Goal: Task Accomplishment & Management: Complete application form

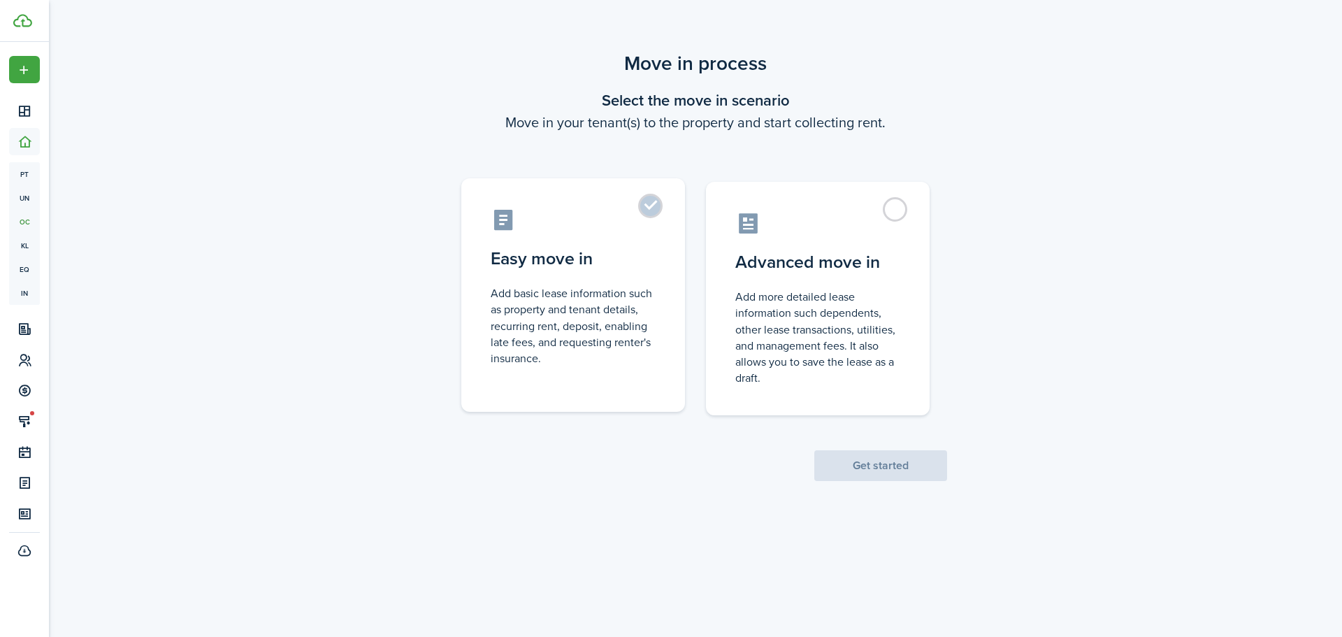
click at [644, 212] on label "Easy move in Add basic lease information such as property and tenant details, r…" at bounding box center [573, 294] width 224 height 233
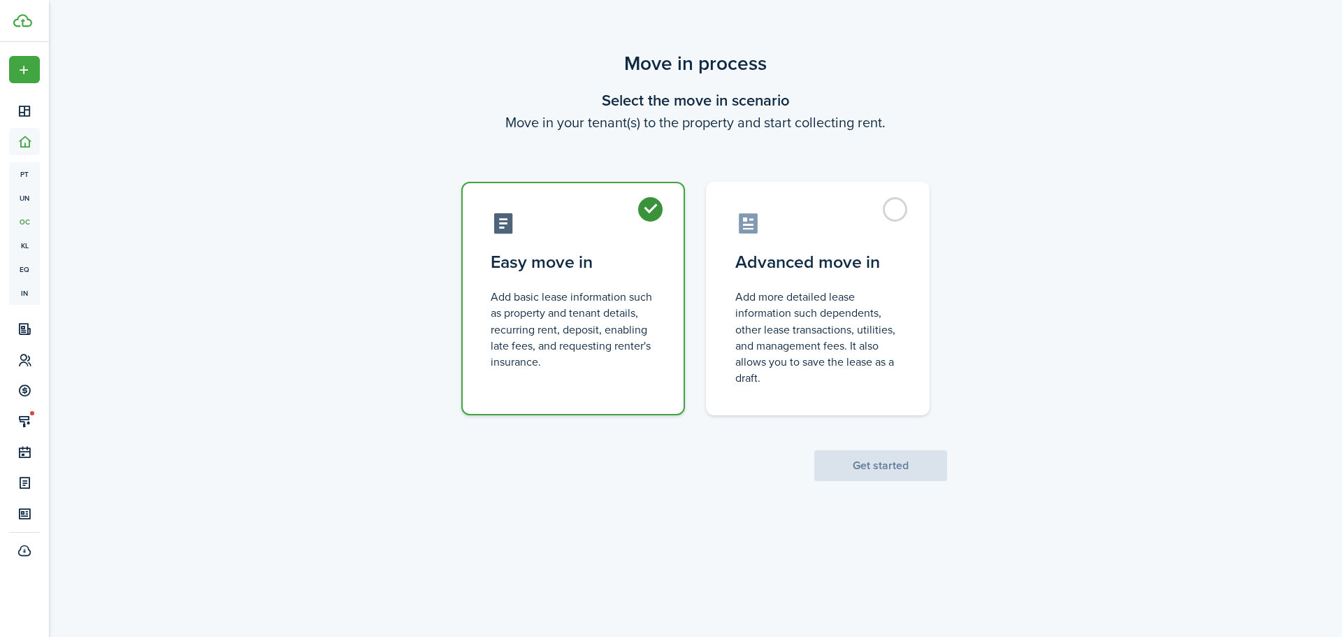
radio input "true"
click at [839, 463] on button "Get started" at bounding box center [880, 465] width 133 height 31
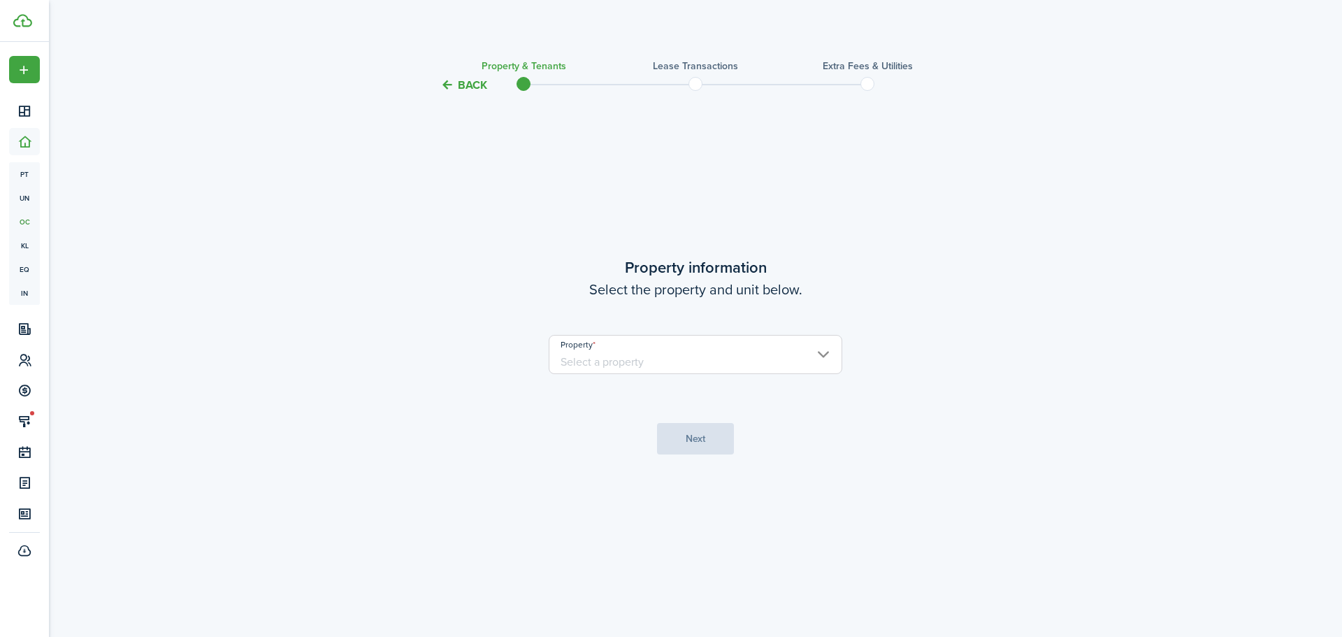
click at [648, 347] on input "Property" at bounding box center [696, 354] width 294 height 39
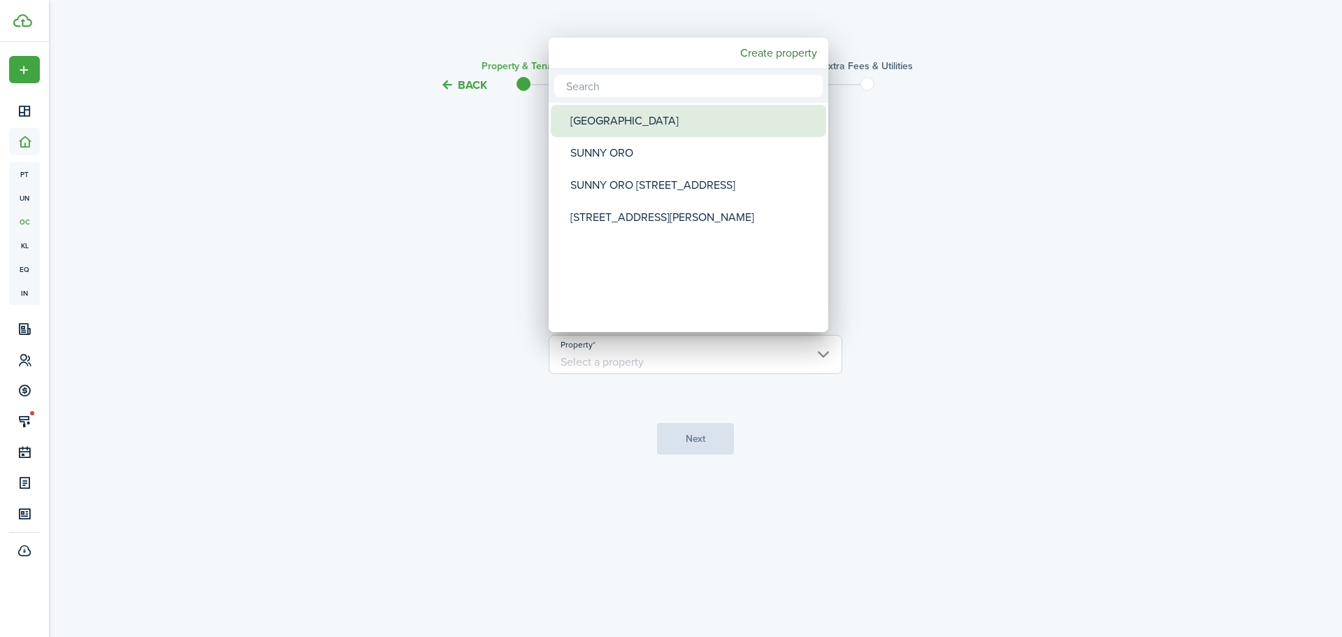
click at [619, 127] on div "[GEOGRAPHIC_DATA]" at bounding box center [693, 121] width 247 height 32
type input "[GEOGRAPHIC_DATA]"
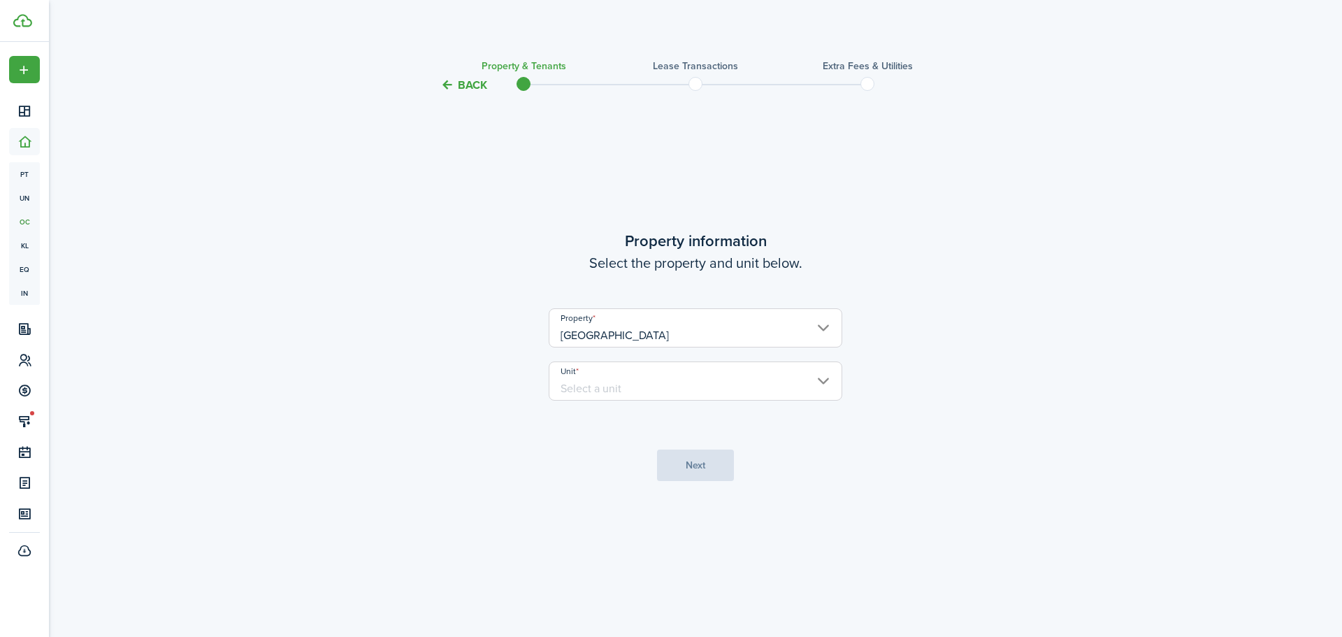
click at [811, 373] on input "Unit" at bounding box center [696, 380] width 294 height 39
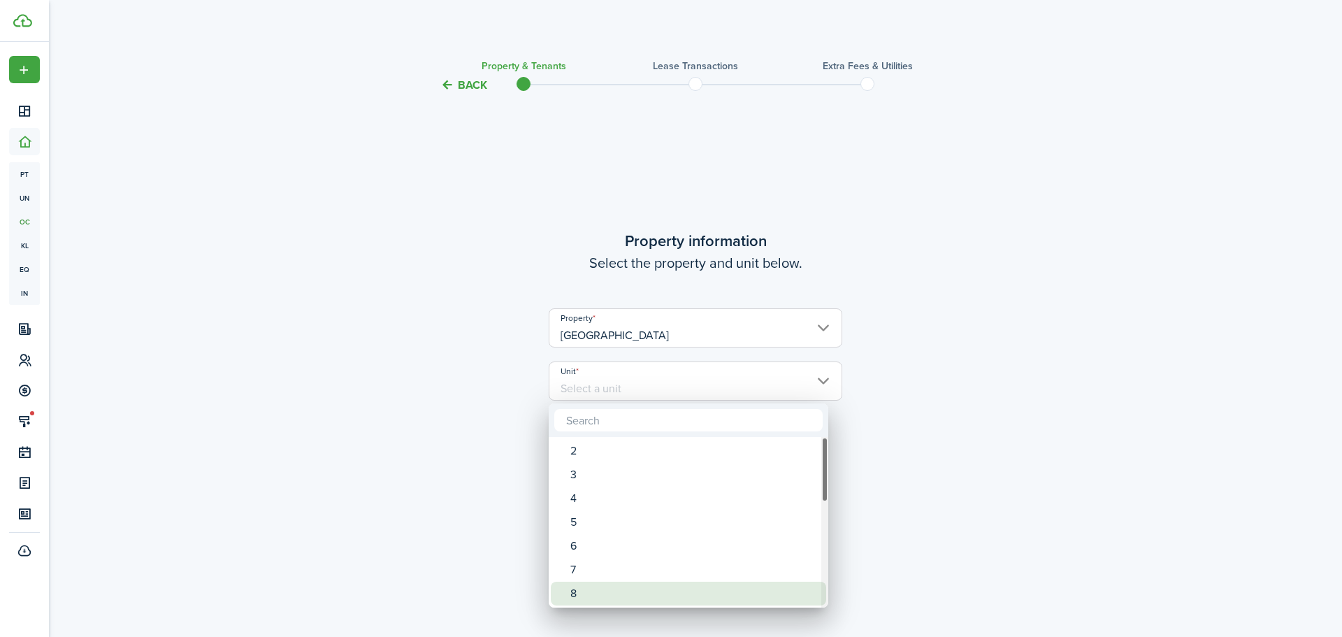
click at [609, 584] on div "8" at bounding box center [693, 594] width 247 height 24
type input "8"
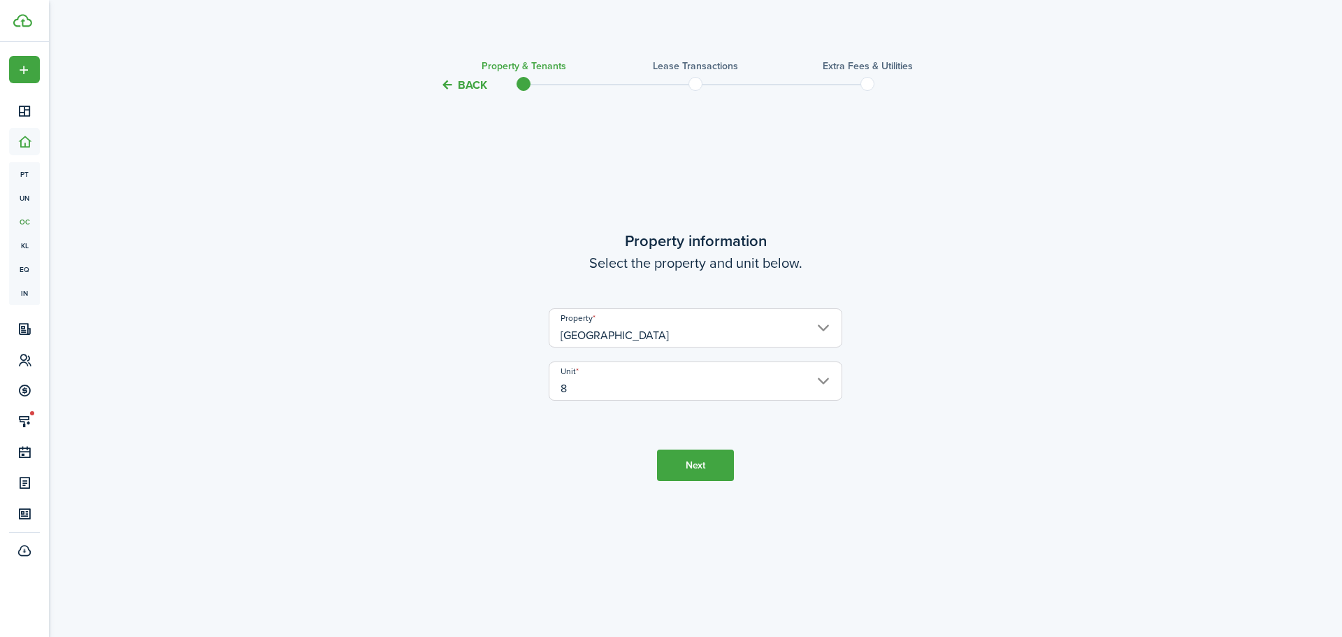
click at [675, 457] on button "Next" at bounding box center [695, 464] width 77 height 31
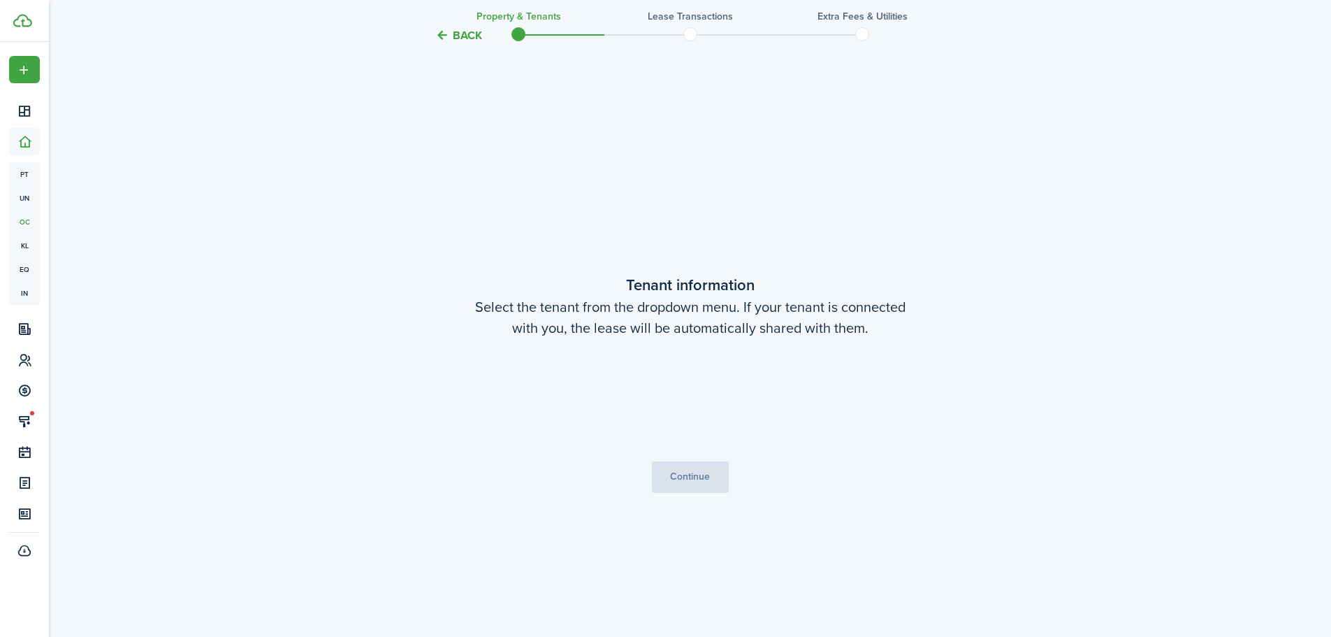
scroll to position [543, 0]
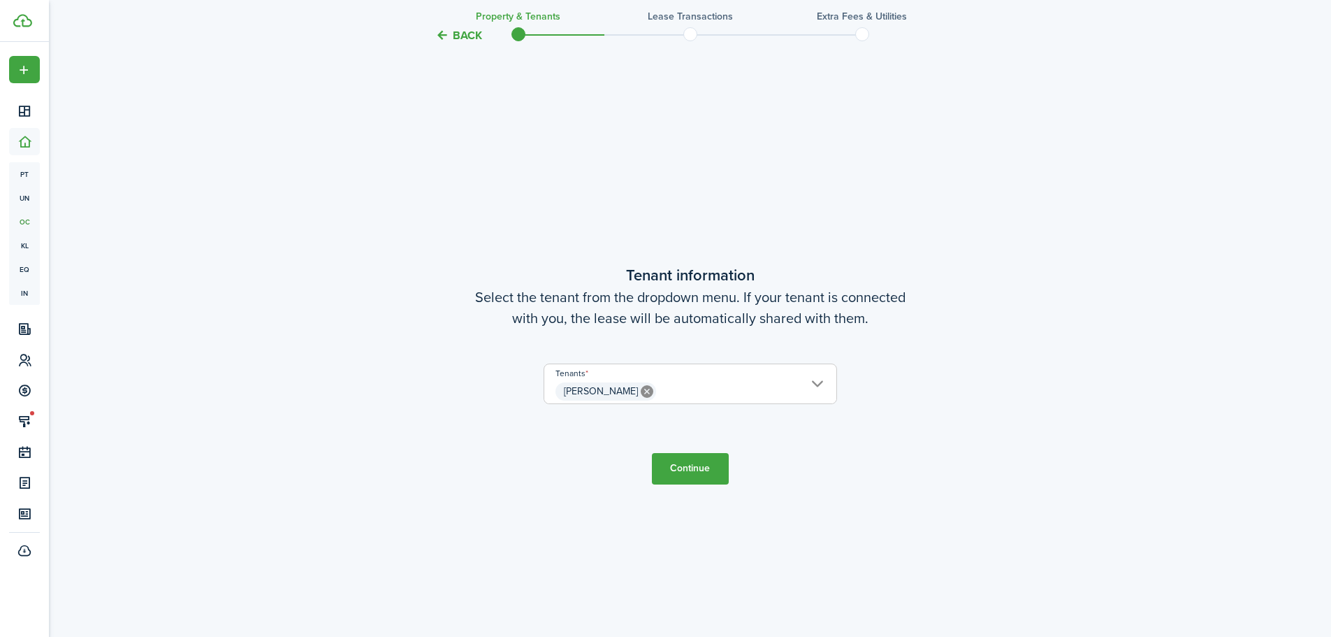
click at [681, 471] on button "Continue" at bounding box center [690, 468] width 77 height 31
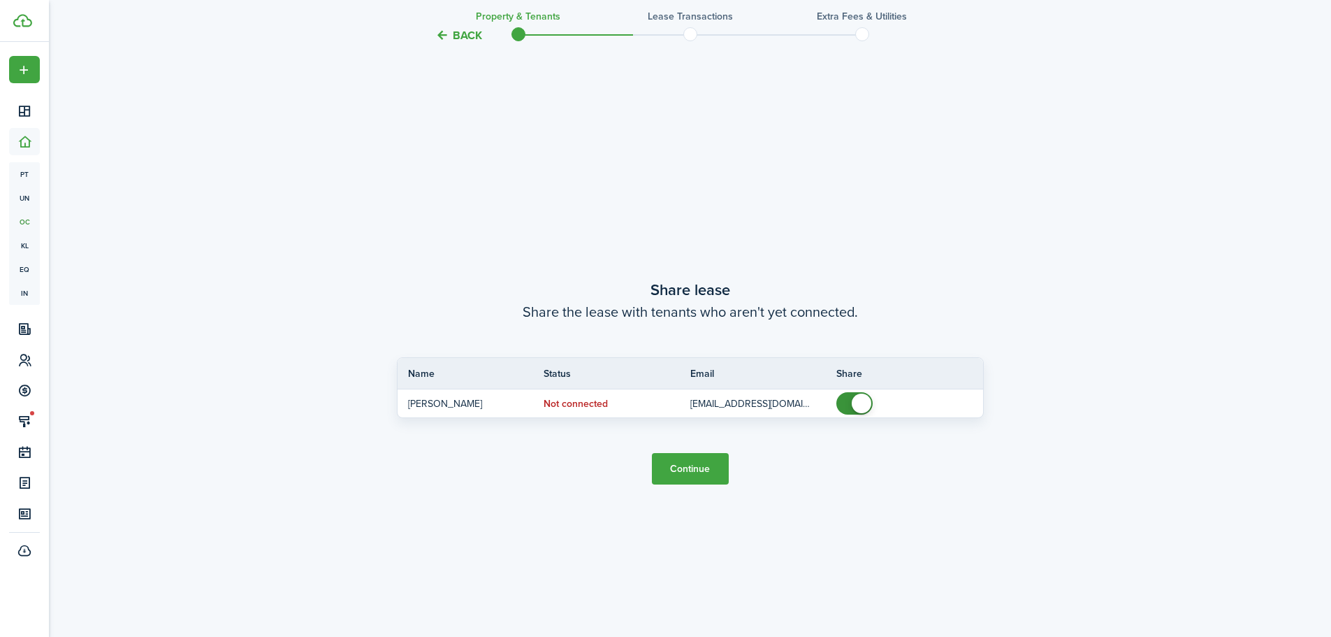
scroll to position [1180, 0]
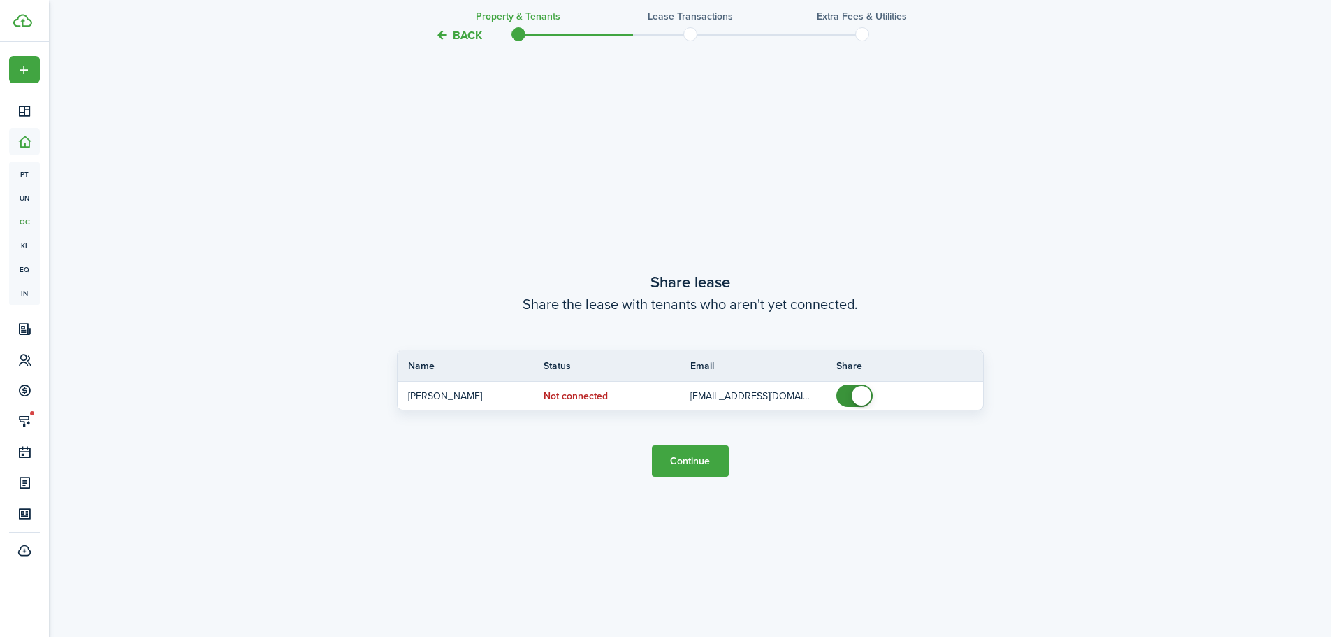
click at [680, 467] on button "Continue" at bounding box center [690, 460] width 77 height 31
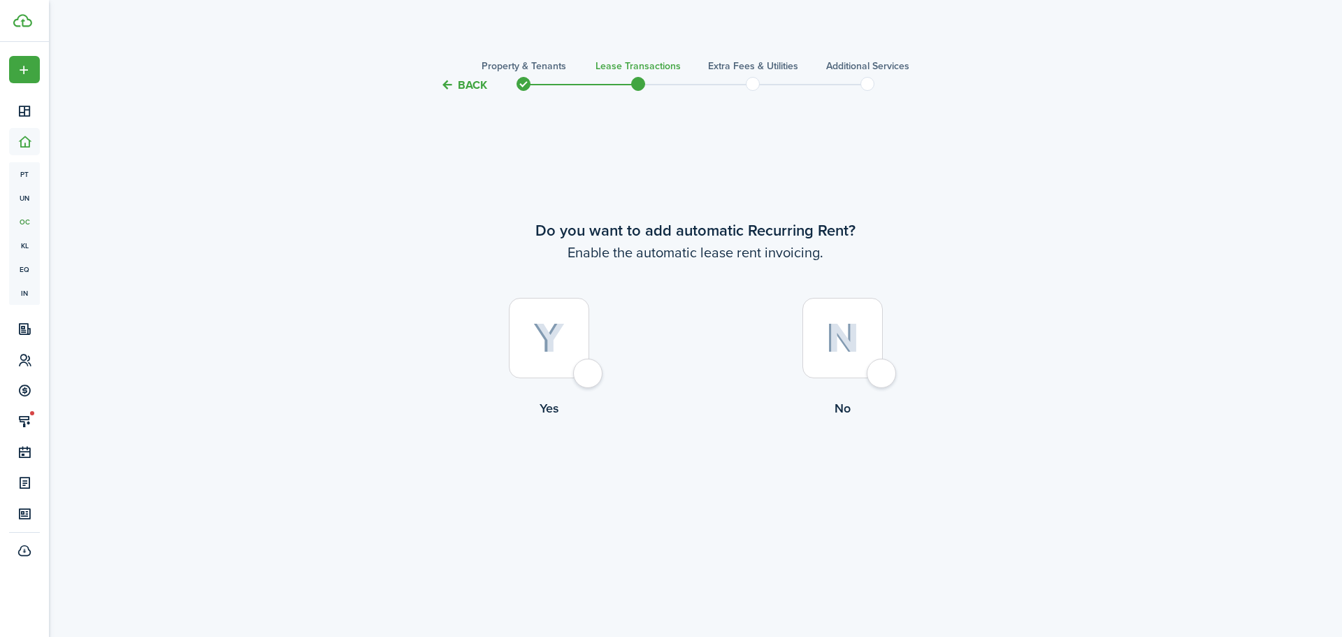
click at [584, 378] on div at bounding box center [549, 338] width 80 height 80
radio input "true"
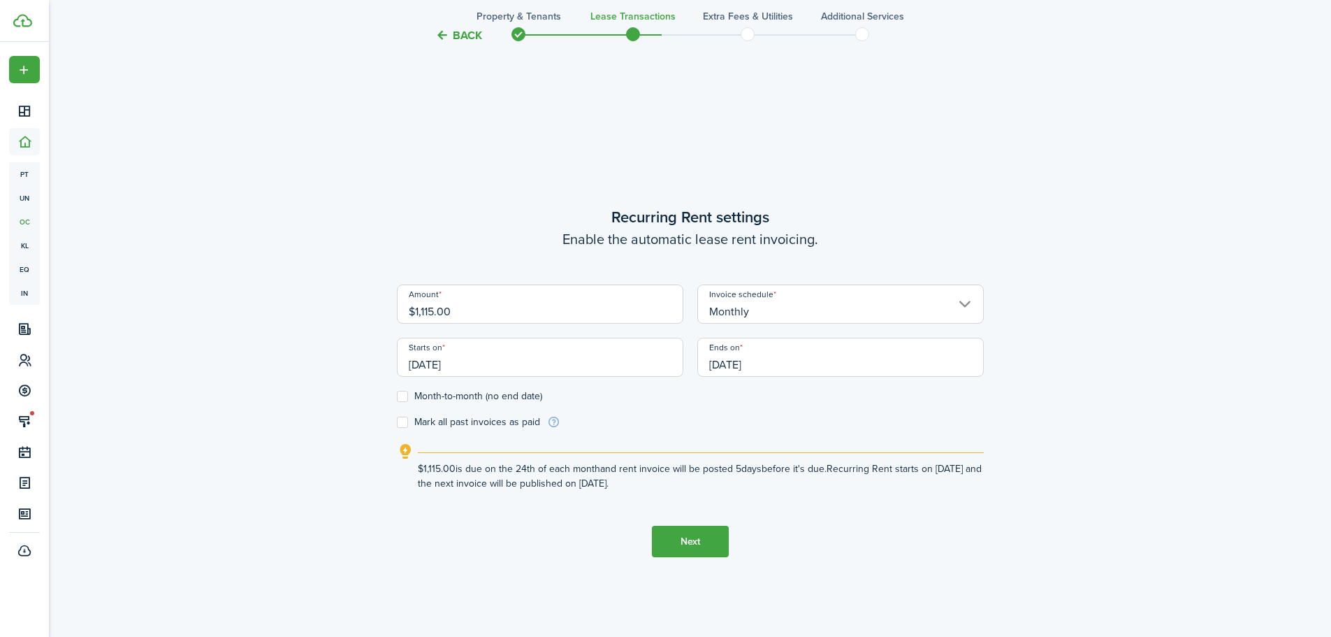
scroll to position [543, 0]
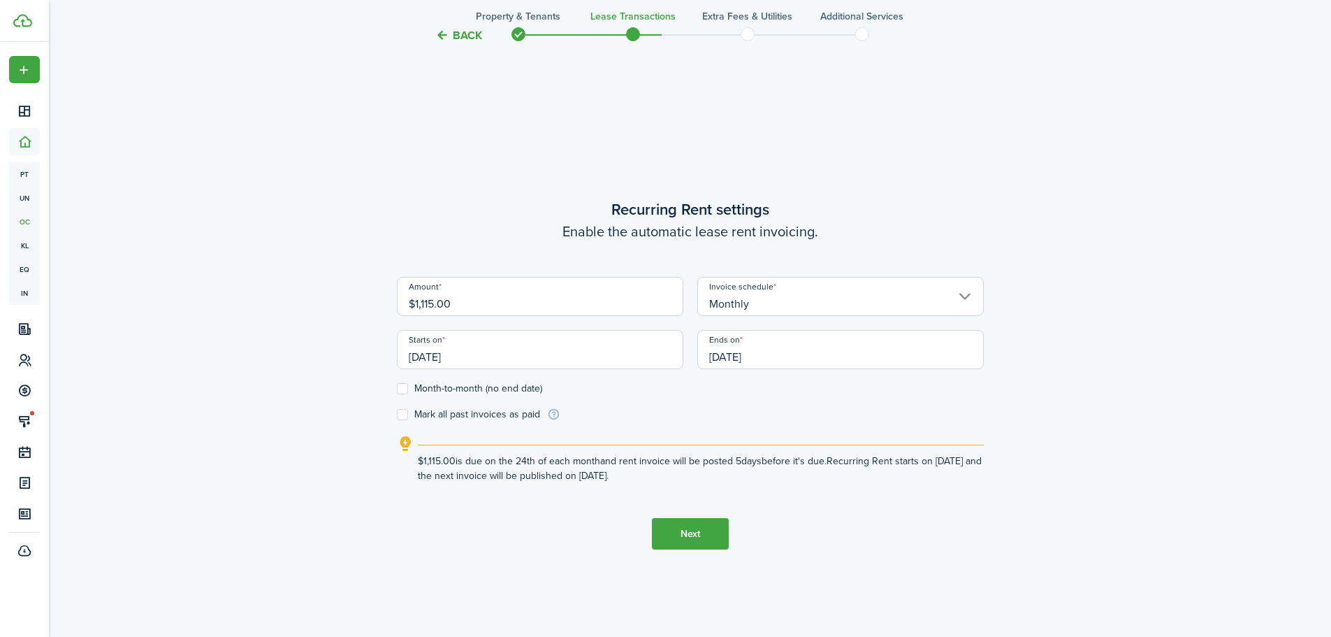
click at [858, 514] on tc-wizard-step "Recurring Rent settings Enable the automatic lease rent invoicing. Amount $1,11…" at bounding box center [690, 373] width 587 height 637
click at [442, 355] on input "[DATE]" at bounding box center [540, 349] width 287 height 39
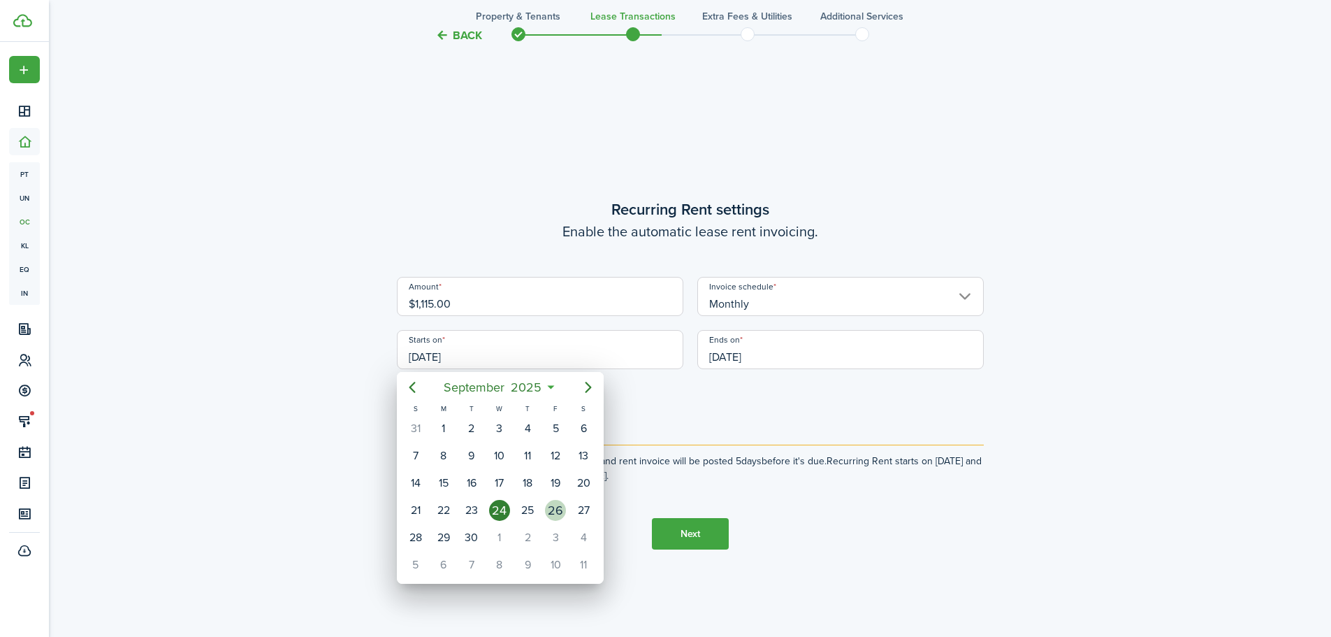
click at [562, 512] on div "26" at bounding box center [555, 510] width 21 height 21
type input "[DATE]"
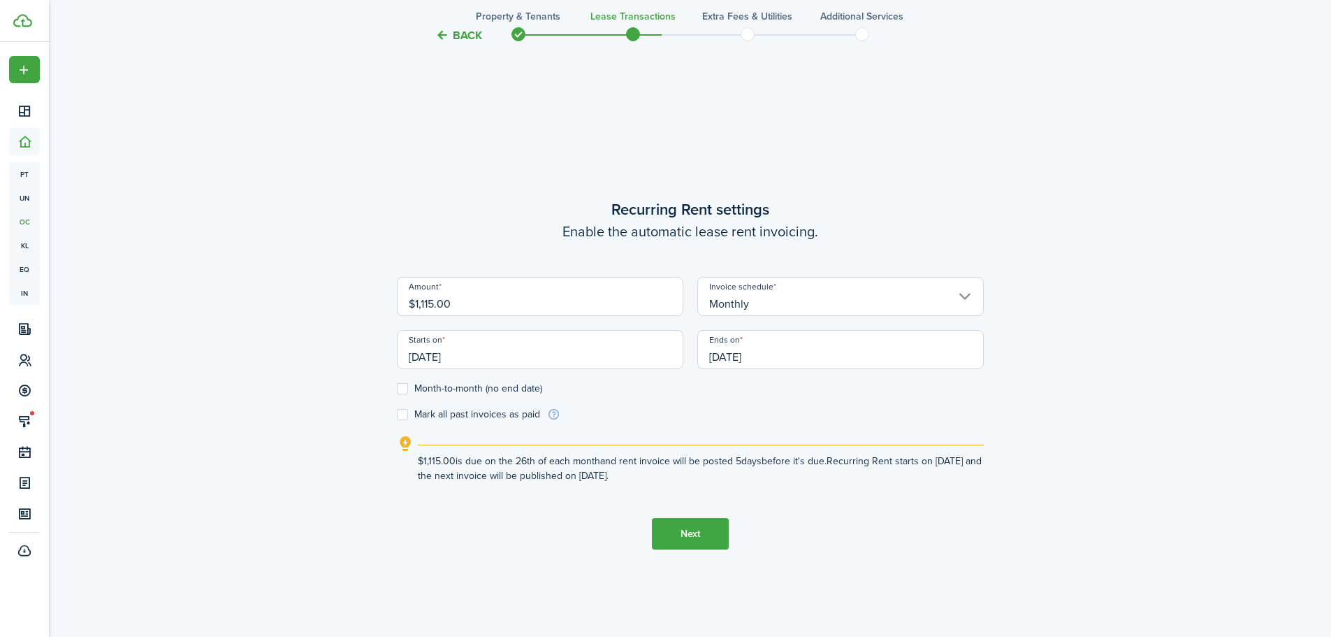
click at [795, 357] on input "[DATE]" at bounding box center [841, 349] width 287 height 39
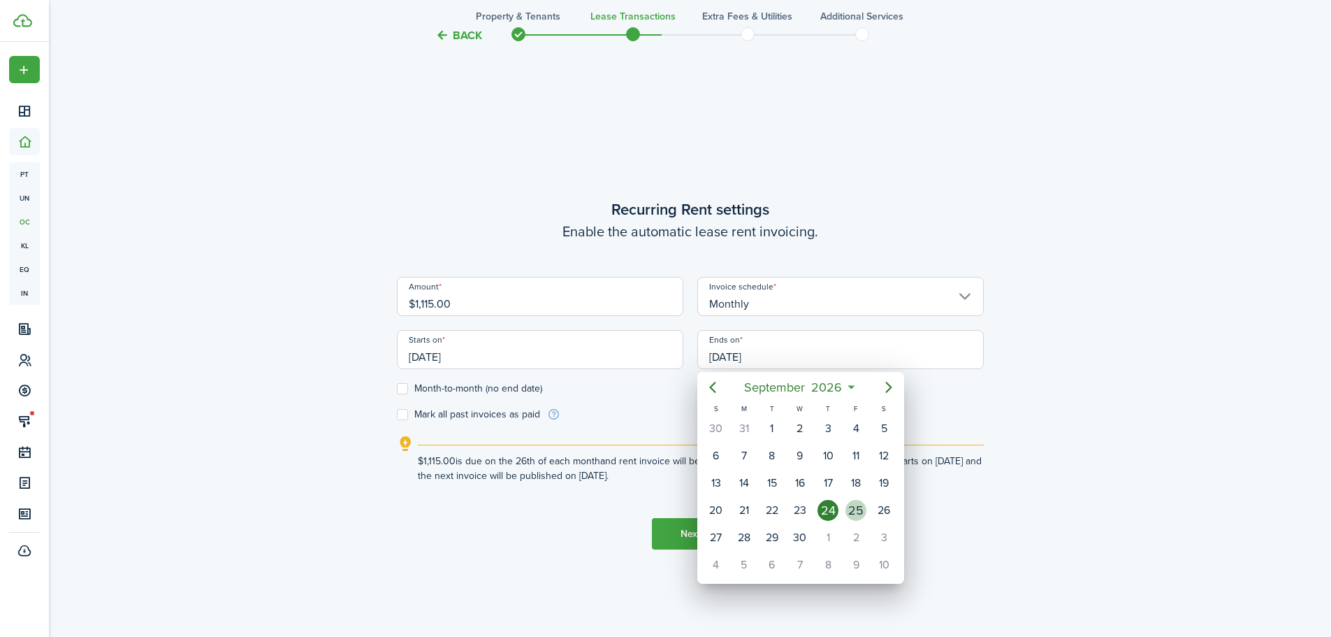
click at [862, 512] on div "25" at bounding box center [856, 510] width 21 height 21
type input "[DATE]"
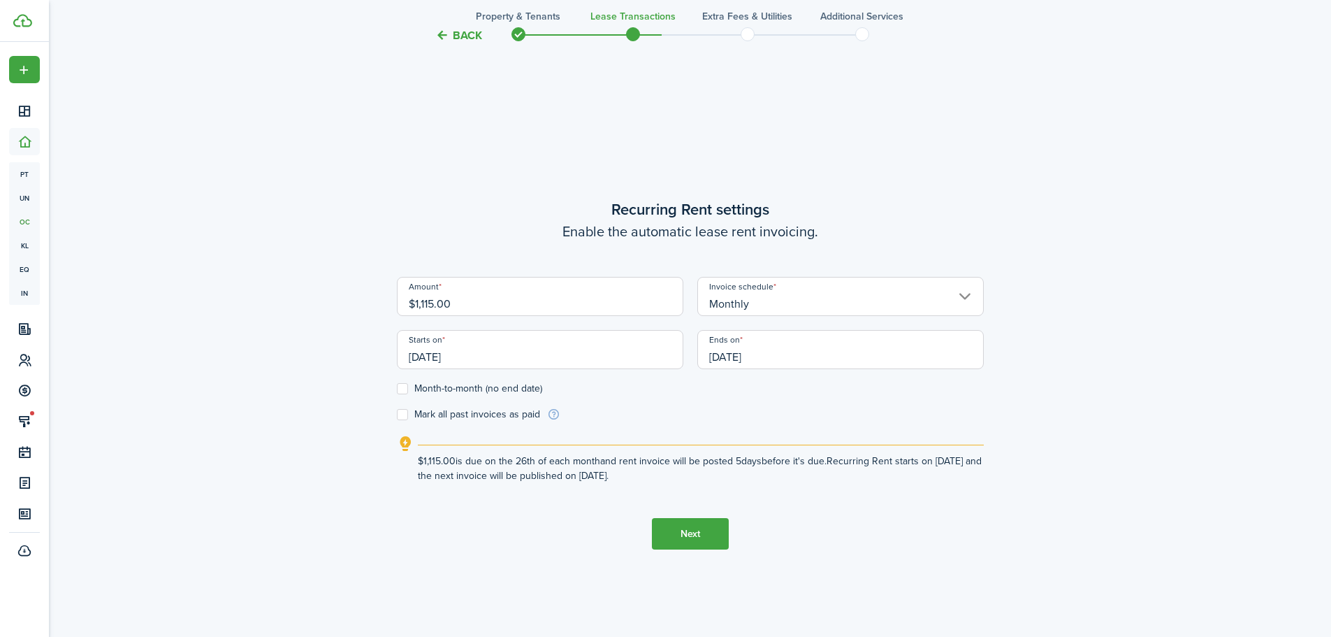
click at [491, 305] on input "$1,115.00" at bounding box center [540, 296] width 287 height 39
drag, startPoint x: 491, startPoint y: 303, endPoint x: 313, endPoint y: 305, distance: 178.2
click at [315, 305] on div "Back Property & Tenants Lease Transactions Extra fees & Utilities Additional Se…" at bounding box center [690, 99] width 811 height 1186
type input "$1,569.00"
click at [695, 533] on button "Next" at bounding box center [690, 533] width 77 height 31
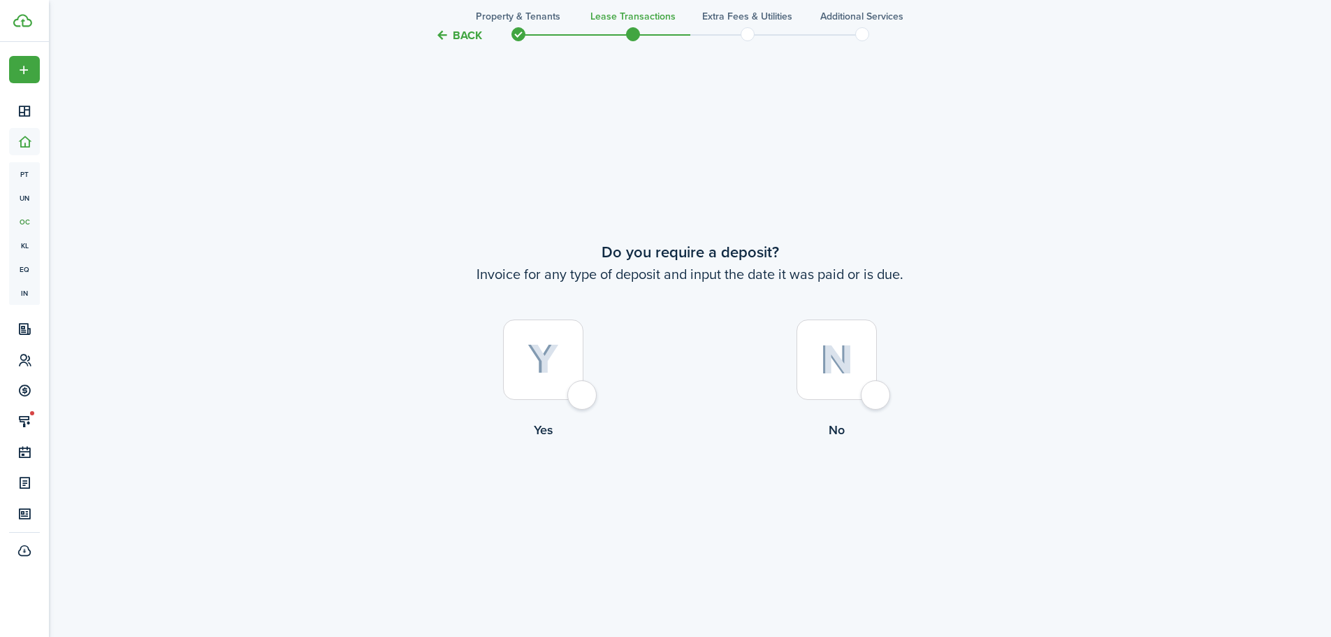
scroll to position [1180, 0]
click at [584, 397] on div at bounding box center [543, 357] width 80 height 80
radio input "true"
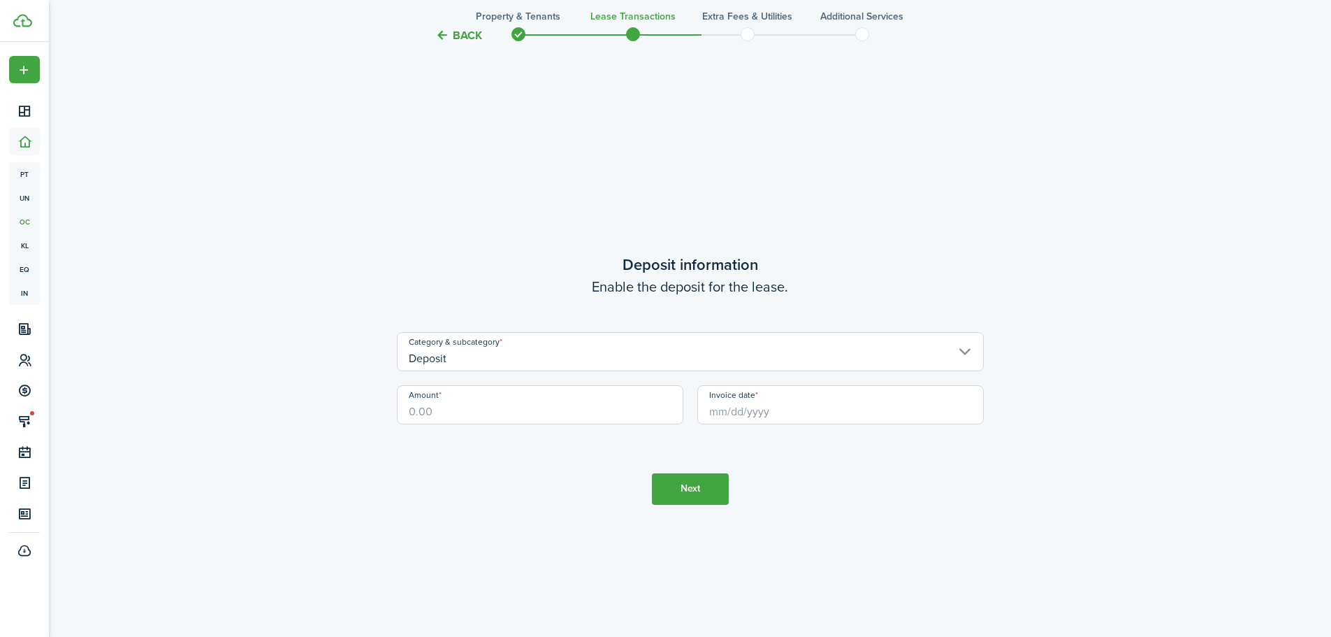
scroll to position [1817, 0]
click at [565, 405] on input "Amount" at bounding box center [540, 399] width 287 height 39
type input "$1,569.00"
click at [772, 412] on input "Invoice date" at bounding box center [841, 399] width 287 height 39
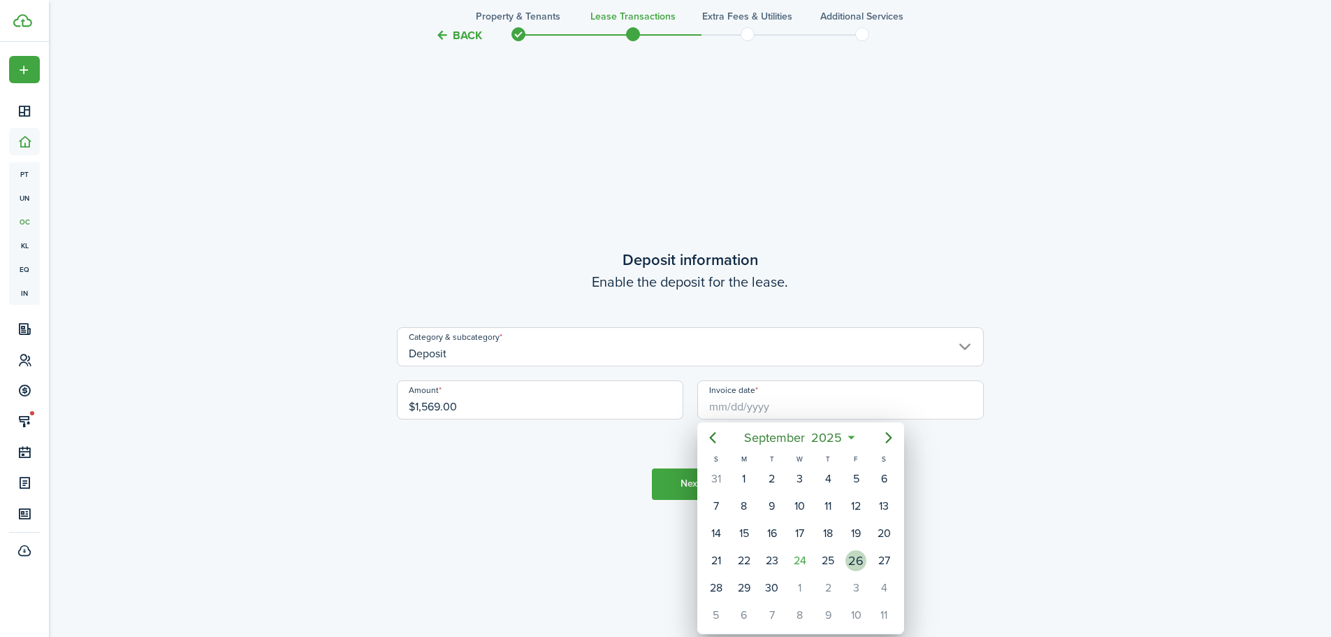
click at [861, 558] on div "26" at bounding box center [856, 560] width 21 height 21
type input "[DATE]"
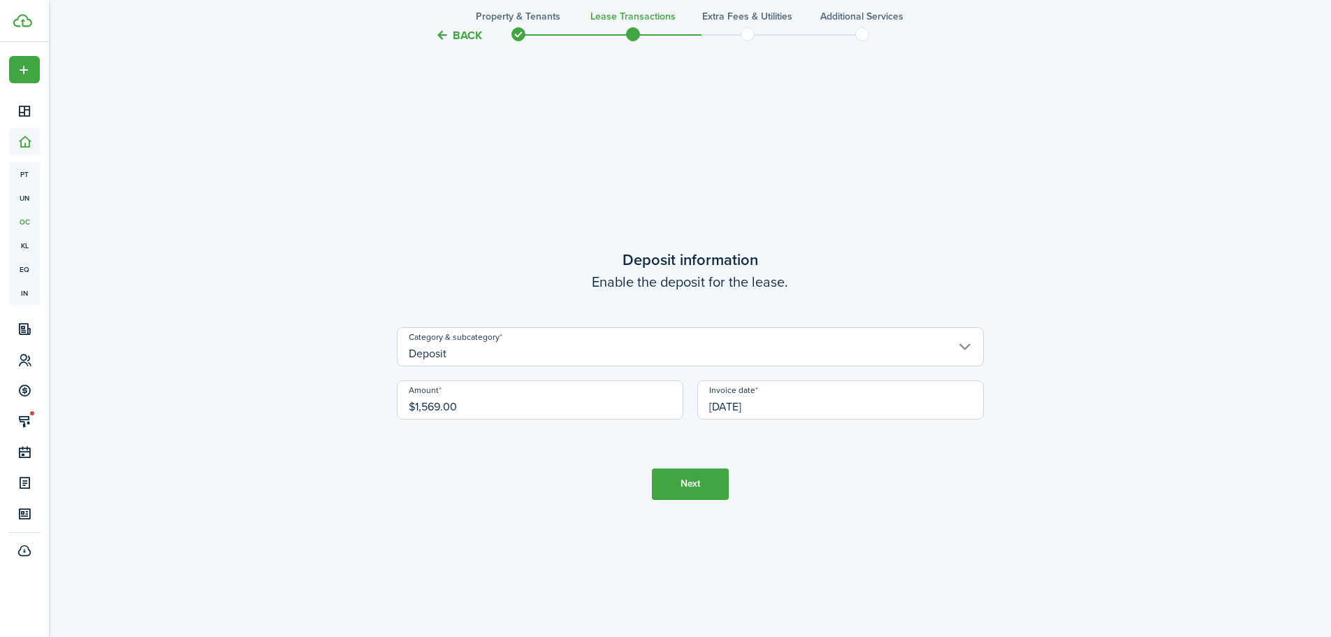
click at [681, 477] on button "Next" at bounding box center [690, 483] width 77 height 31
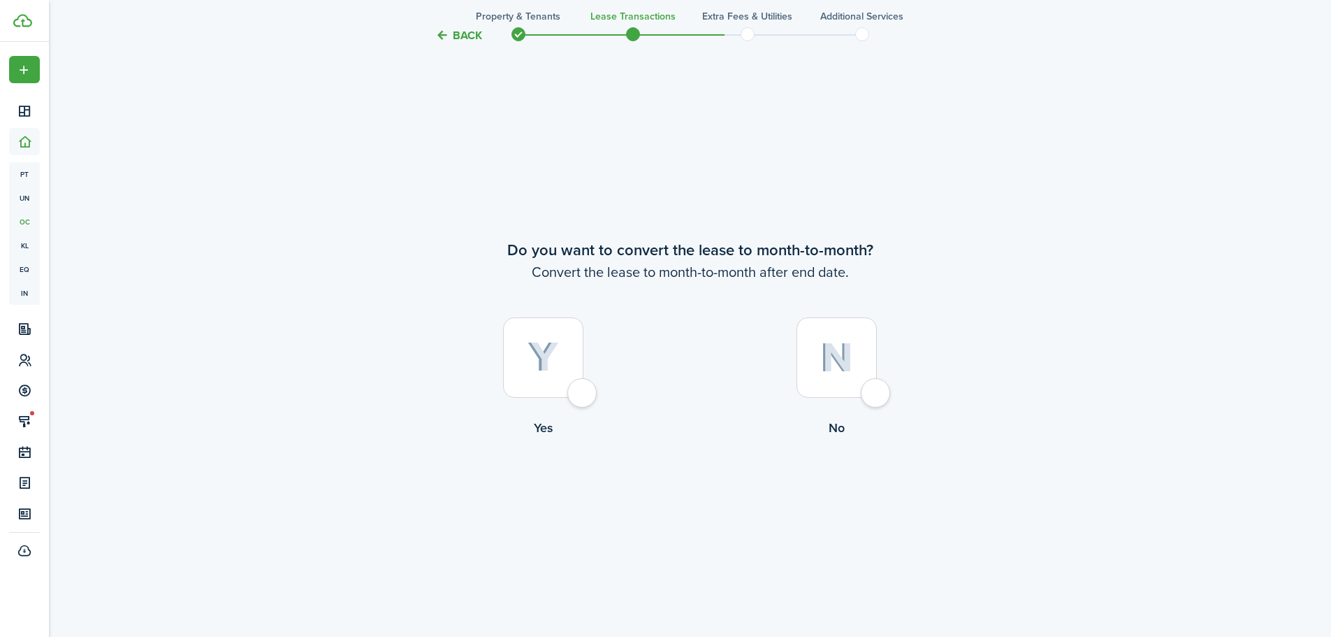
scroll to position [2453, 0]
click at [584, 397] on div at bounding box center [543, 357] width 80 height 80
radio input "true"
click at [692, 496] on button "Continue" at bounding box center [690, 493] width 77 height 31
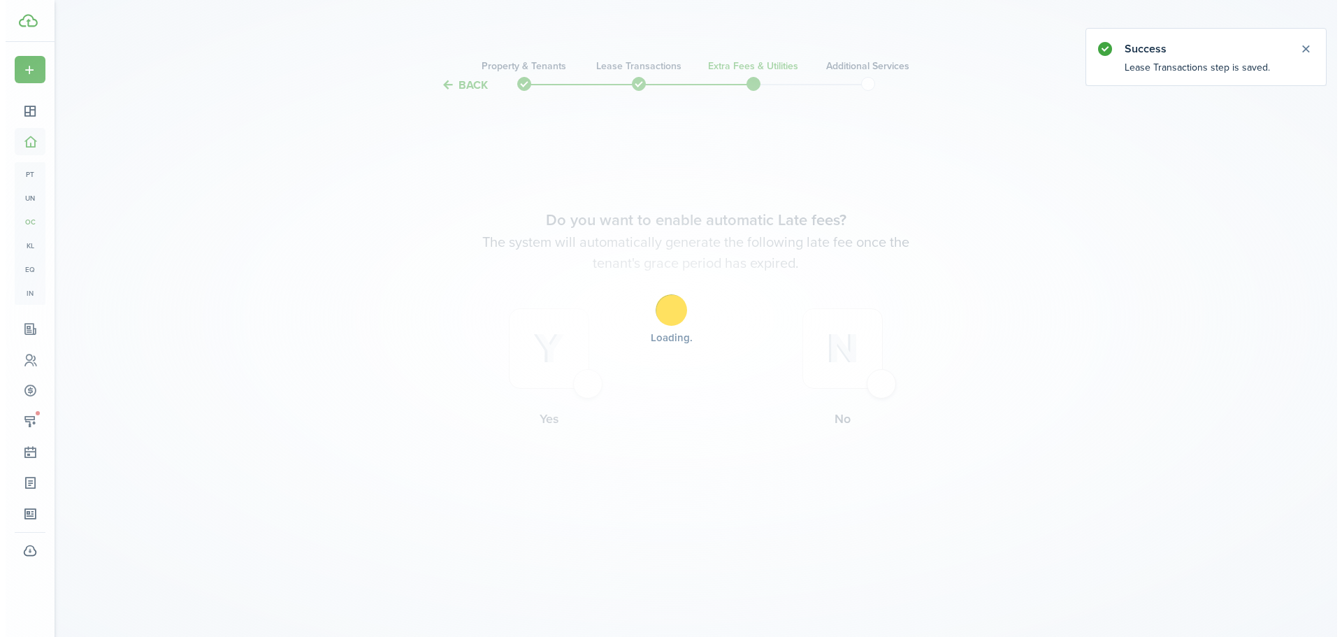
scroll to position [0, 0]
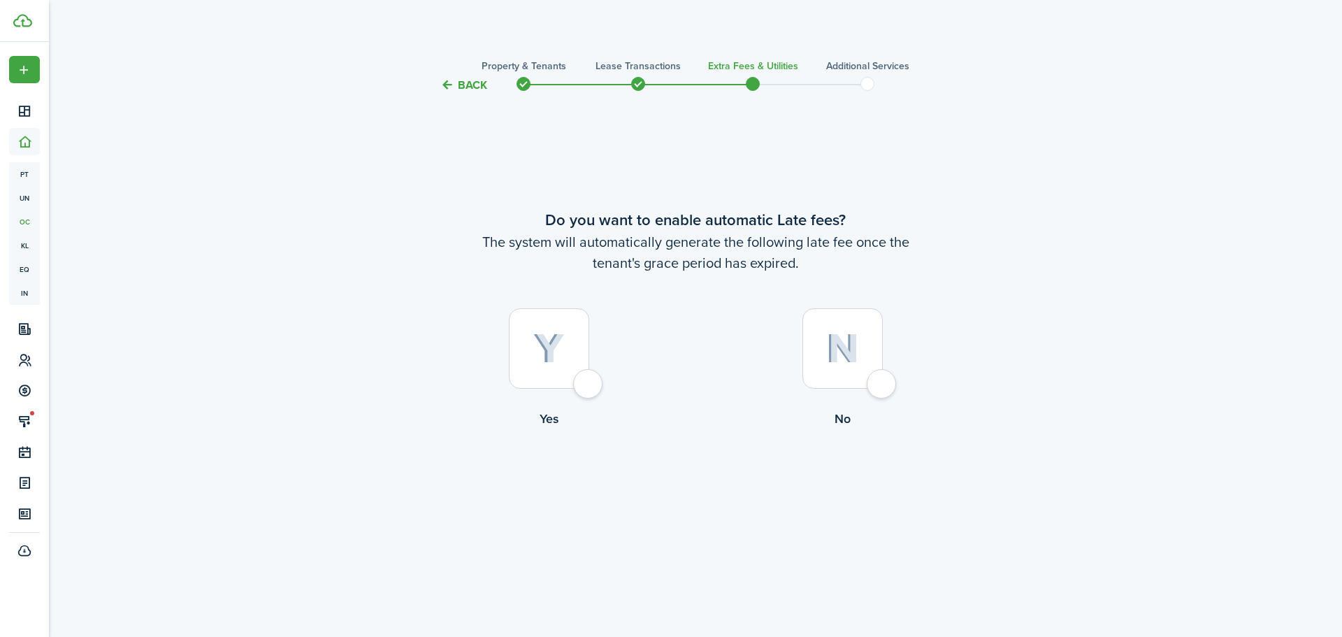
click at [579, 389] on div at bounding box center [549, 348] width 80 height 80
radio input "true"
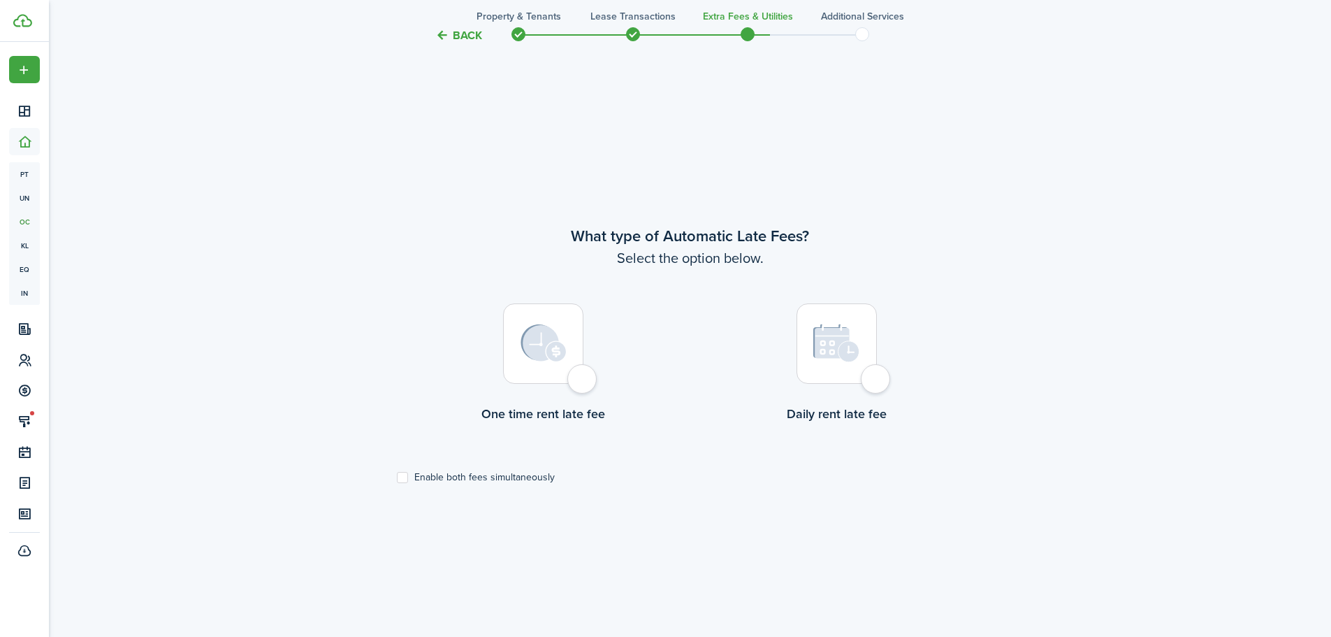
scroll to position [543, 0]
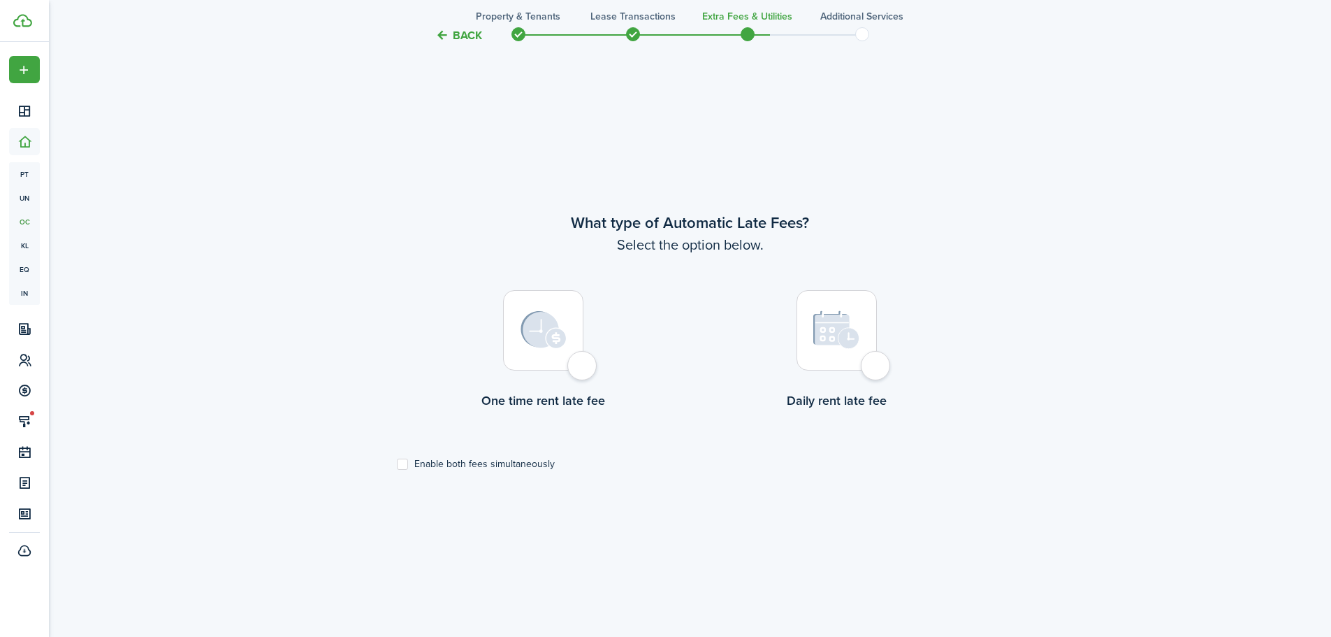
click at [579, 370] on div at bounding box center [543, 330] width 80 height 80
radio input "true"
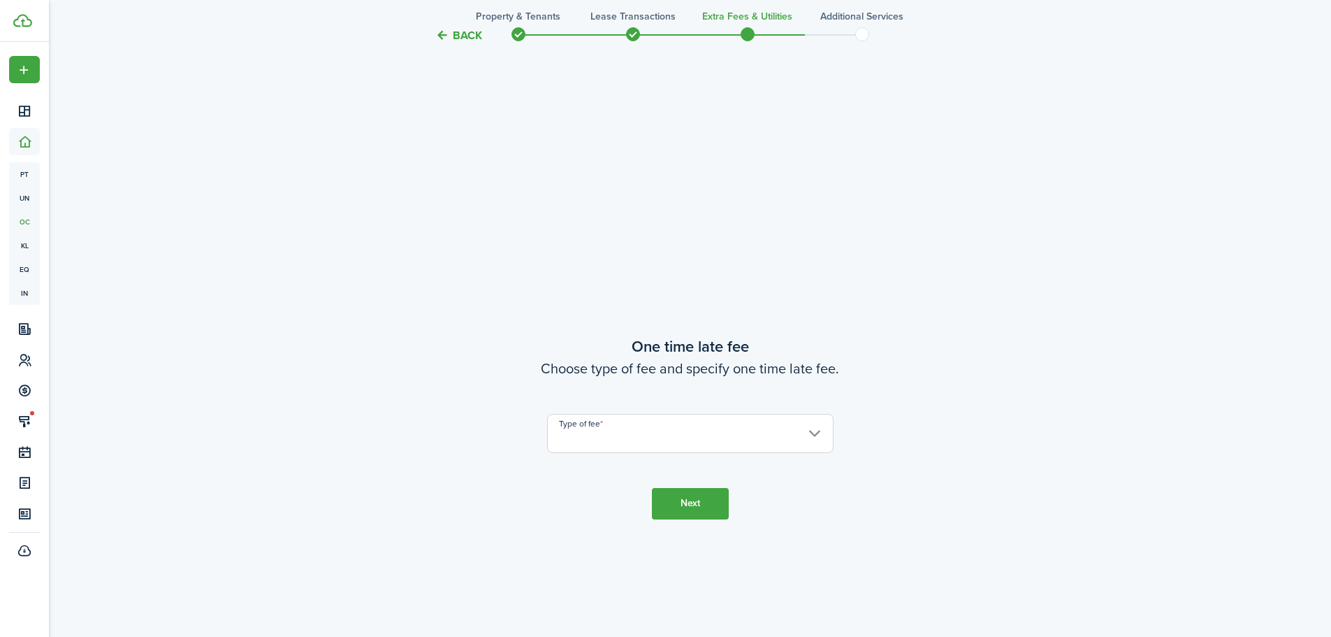
scroll to position [1180, 0]
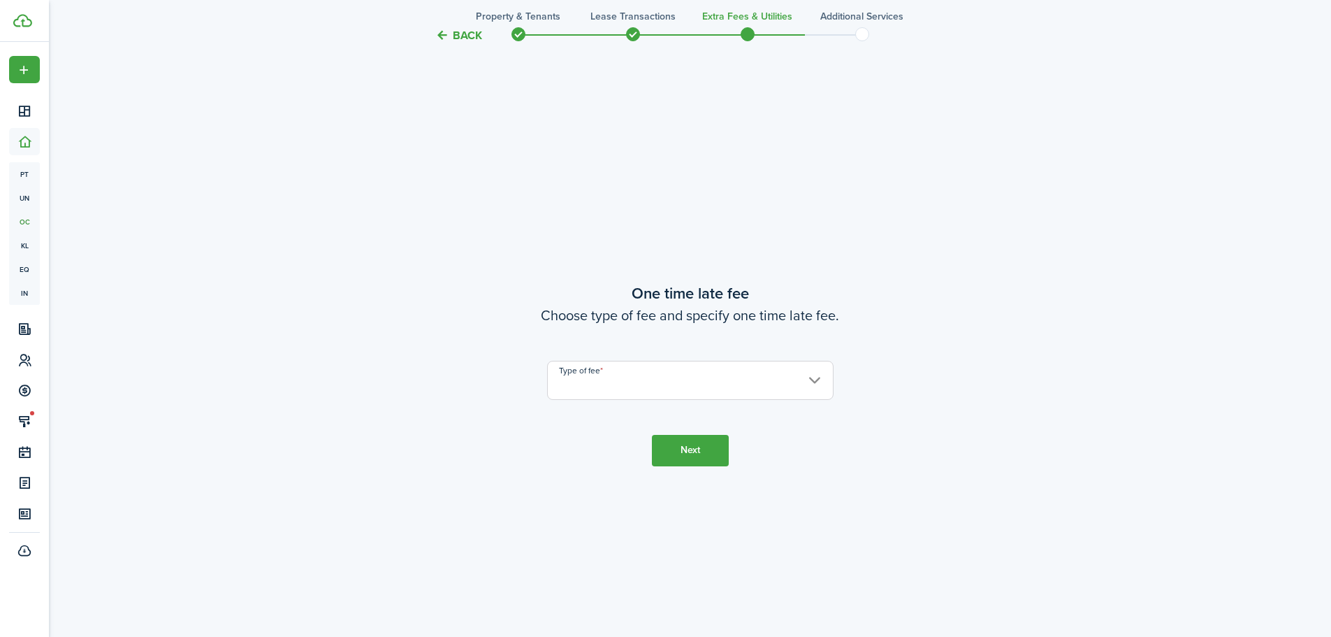
click at [584, 384] on input "Type of fee" at bounding box center [690, 380] width 287 height 39
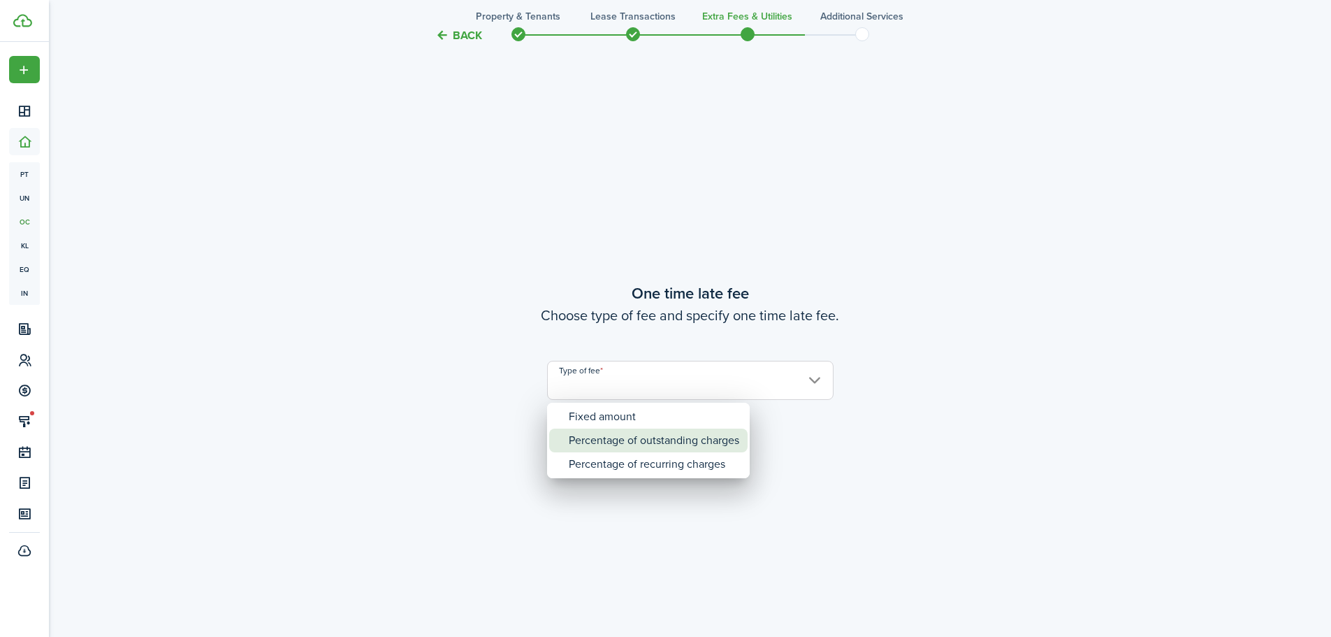
click at [719, 440] on div "Percentage of outstanding charges" at bounding box center [654, 440] width 171 height 24
type input "Percentage of outstanding charges"
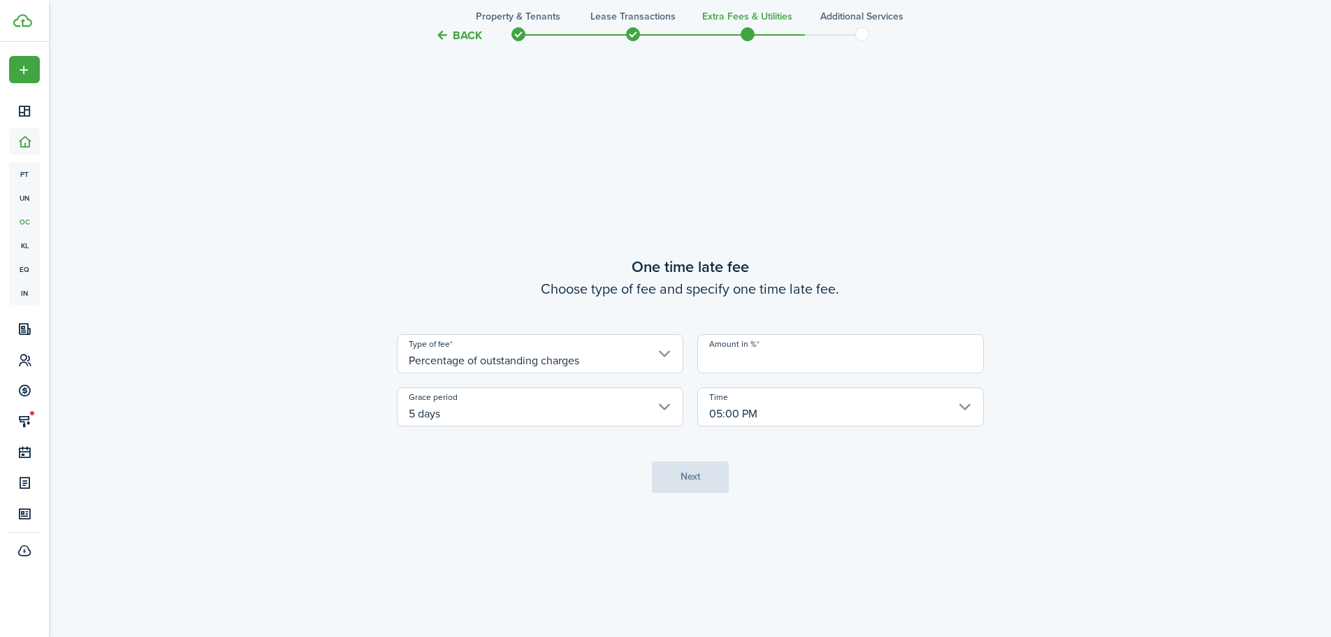
click at [746, 370] on input "Amount in %" at bounding box center [841, 353] width 287 height 39
click at [976, 405] on input "05:00 PM" at bounding box center [841, 406] width 287 height 39
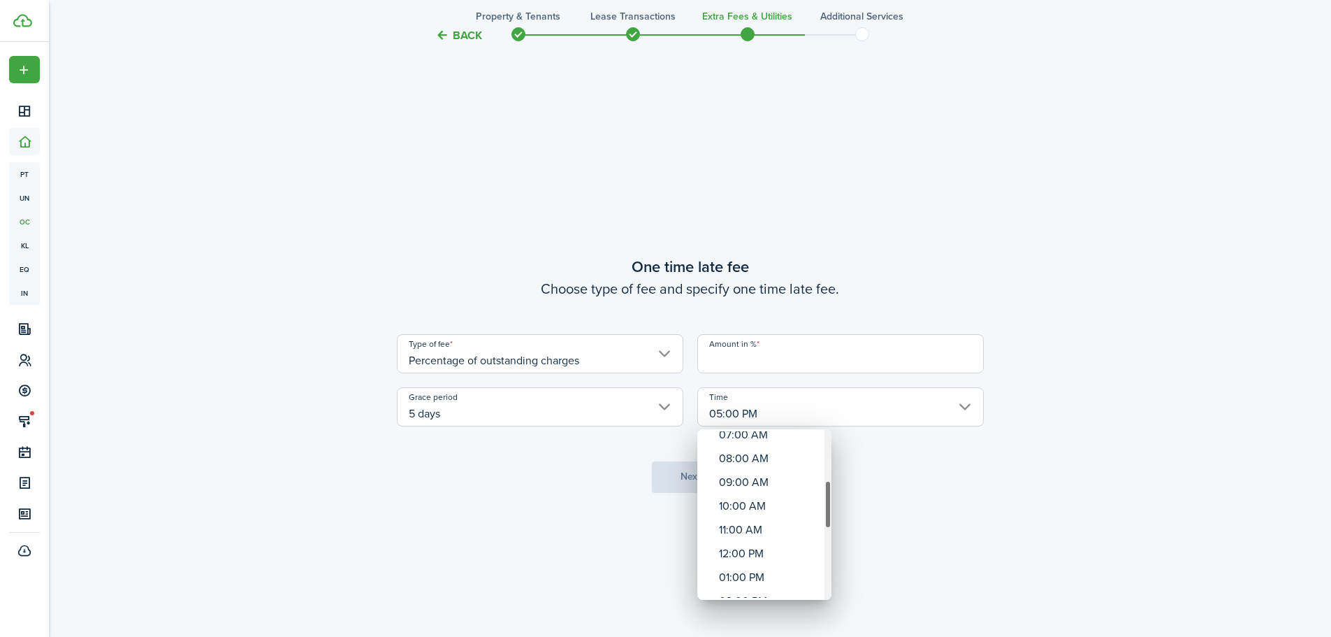
drag, startPoint x: 829, startPoint y: 468, endPoint x: 832, endPoint y: 519, distance: 51.1
click at [832, 519] on div "12:00 AM 01:00 AM 02:00 AM 03:00 AM 04:00 AM 05:00 AM 06:00 AM 07:00 AM 08:00 A…" at bounding box center [665, 318] width 1331 height 637
click at [786, 549] on div "11:00 AM" at bounding box center [770, 538] width 102 height 24
type input "11:00 AM"
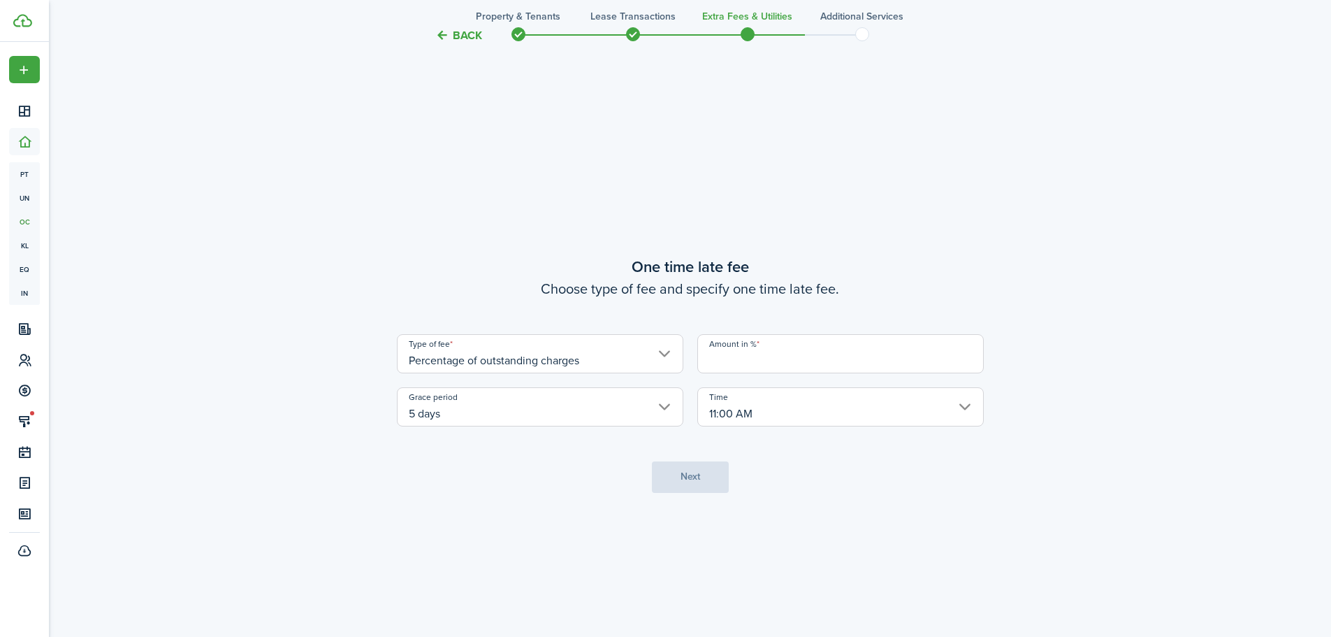
click at [697, 484] on tc-wizard-step "One time late fee Choose type of fee and specify one time late fee. Type of fee…" at bounding box center [690, 373] width 587 height 637
click at [569, 460] on tc-wizard-step "One time late fee Choose type of fee and specify one time late fee. Type of fee…" at bounding box center [690, 373] width 587 height 637
drag, startPoint x: 756, startPoint y: 356, endPoint x: 788, endPoint y: 352, distance: 31.7
click at [756, 356] on input "Amount in %" at bounding box center [841, 353] width 287 height 39
click at [781, 349] on input "Amount in %" at bounding box center [841, 353] width 287 height 39
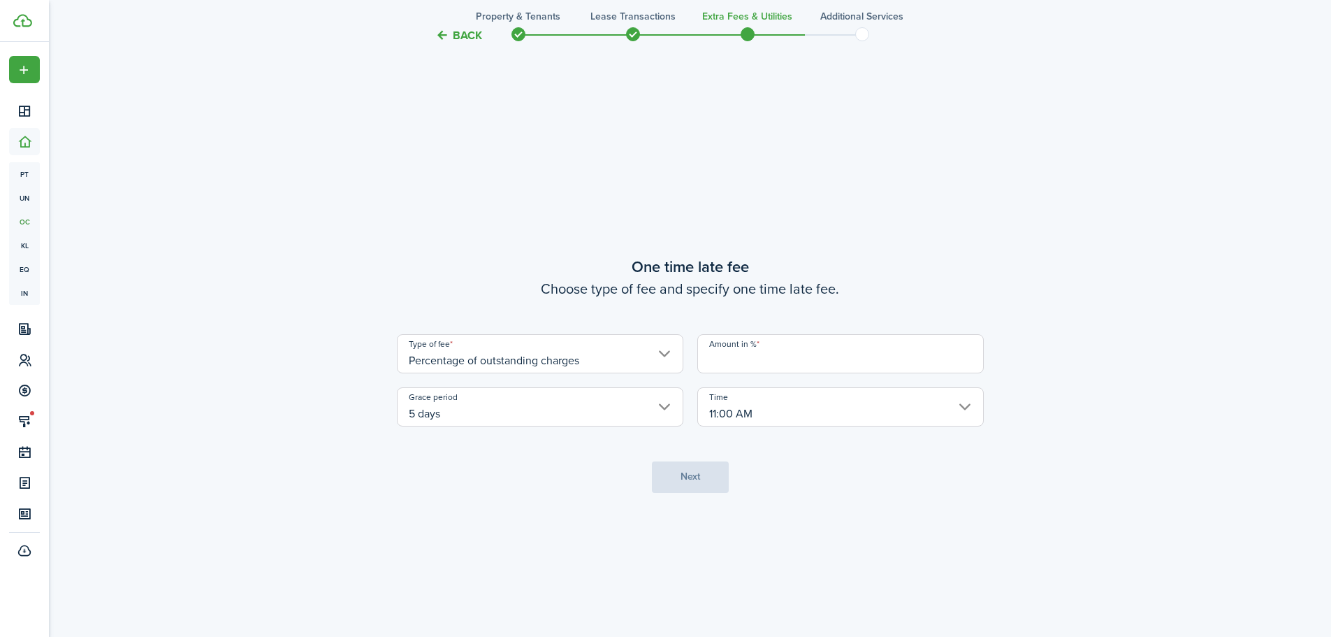
type input "5"
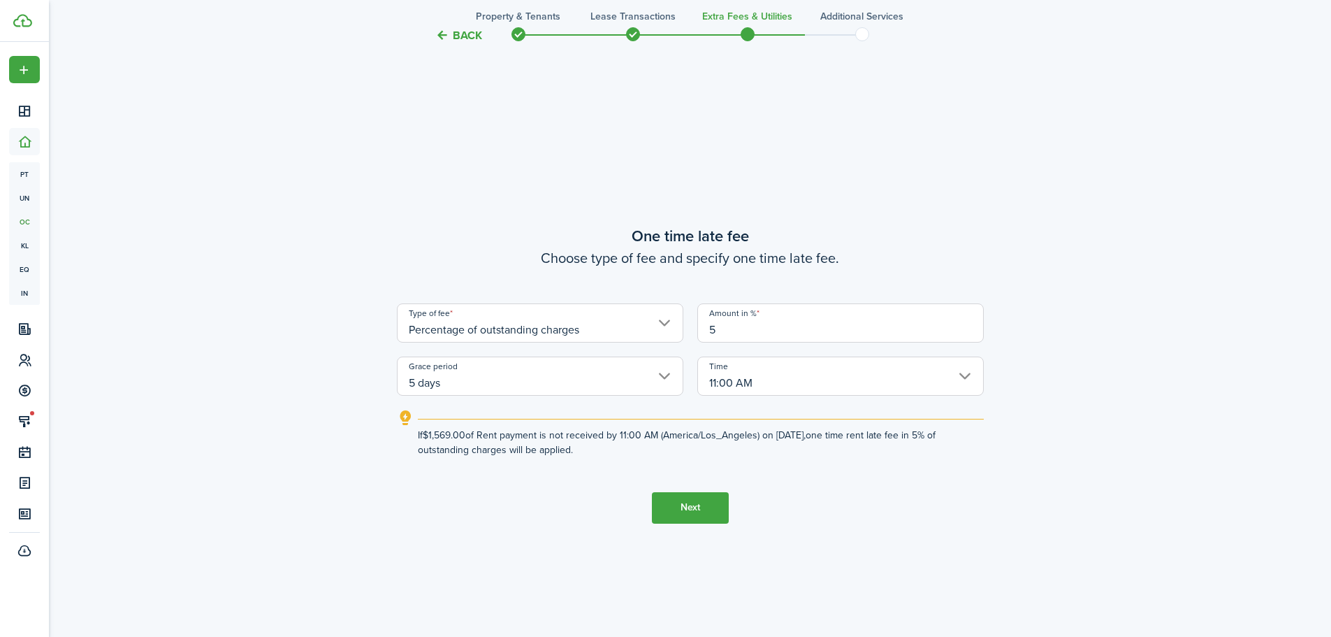
click at [870, 497] on tc-wizard-step "One time late fee Choose type of fee and specify one time late fee. Type of fee…" at bounding box center [690, 373] width 587 height 637
click at [904, 513] on tc-wizard-step "One time late fee Choose type of fee and specify one time late fee. Type of fee…" at bounding box center [690, 373] width 587 height 637
click at [675, 513] on button "Next" at bounding box center [690, 507] width 77 height 31
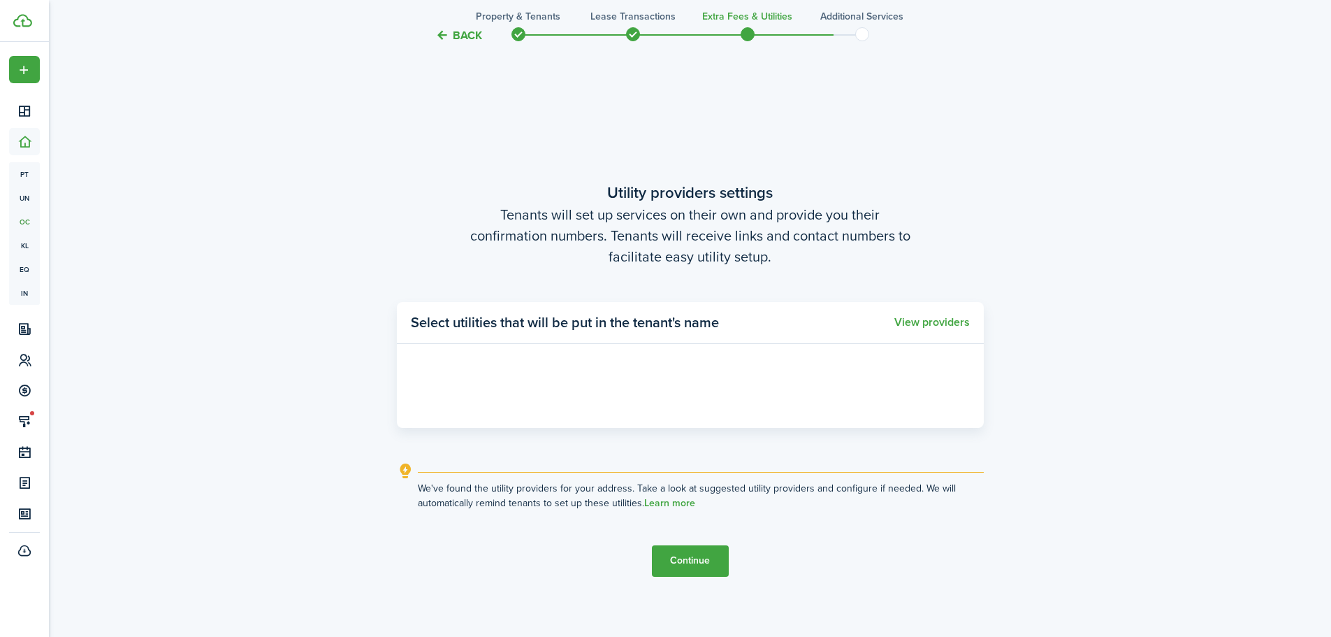
scroll to position [1817, 0]
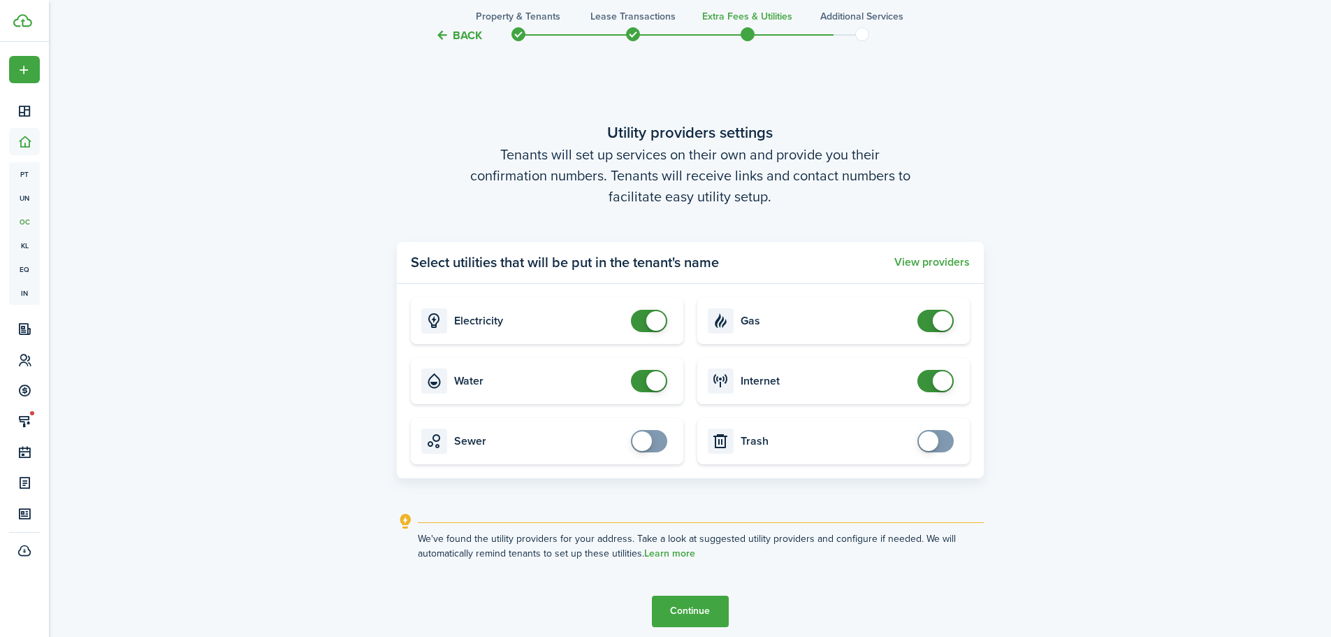
checkbox input "false"
click at [642, 384] on span at bounding box center [649, 381] width 14 height 22
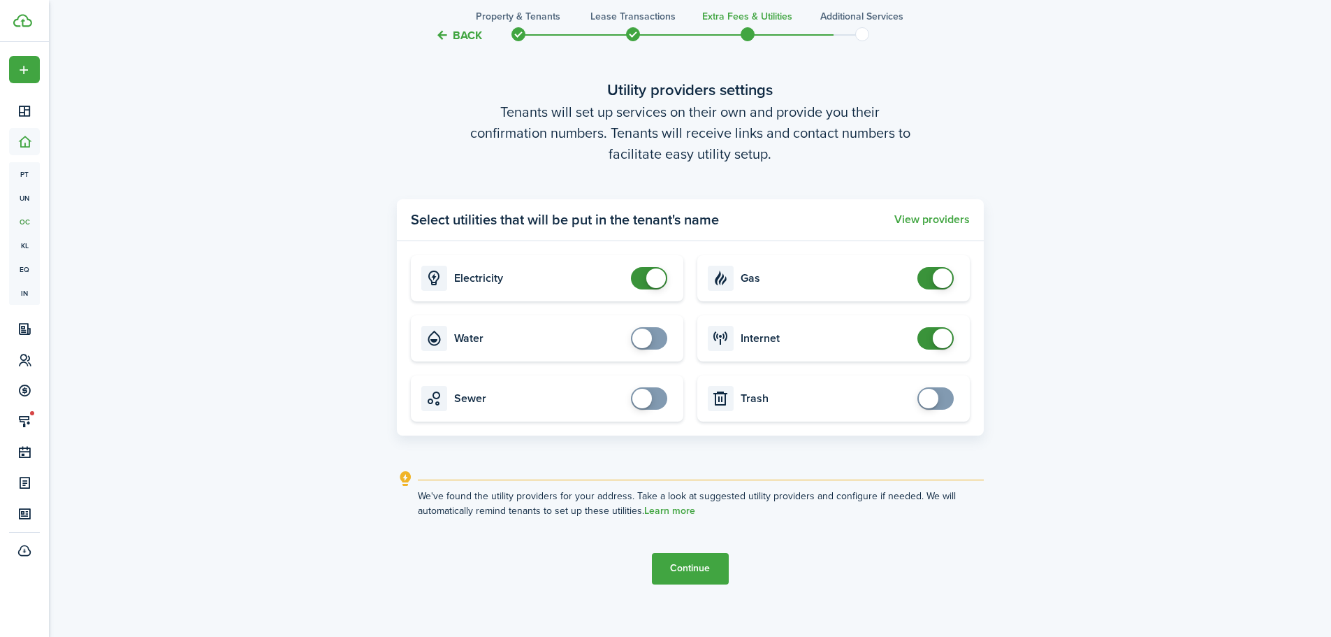
scroll to position [1886, 0]
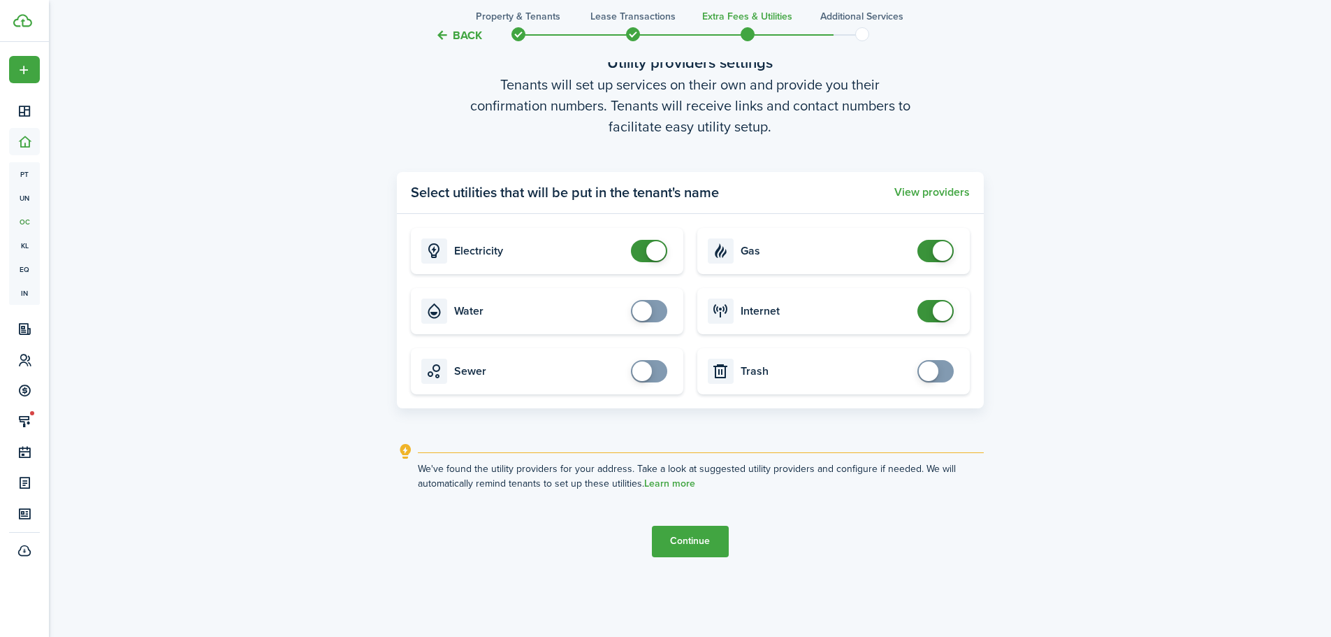
click at [674, 546] on button "Continue" at bounding box center [690, 541] width 77 height 31
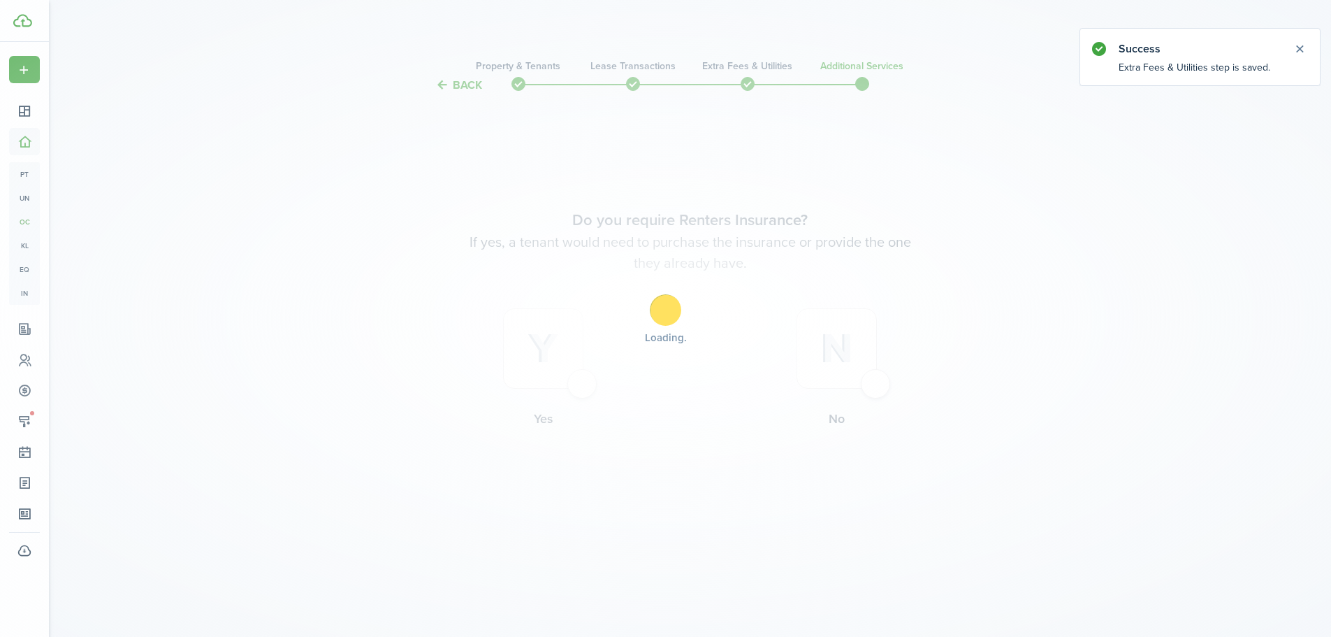
scroll to position [0, 0]
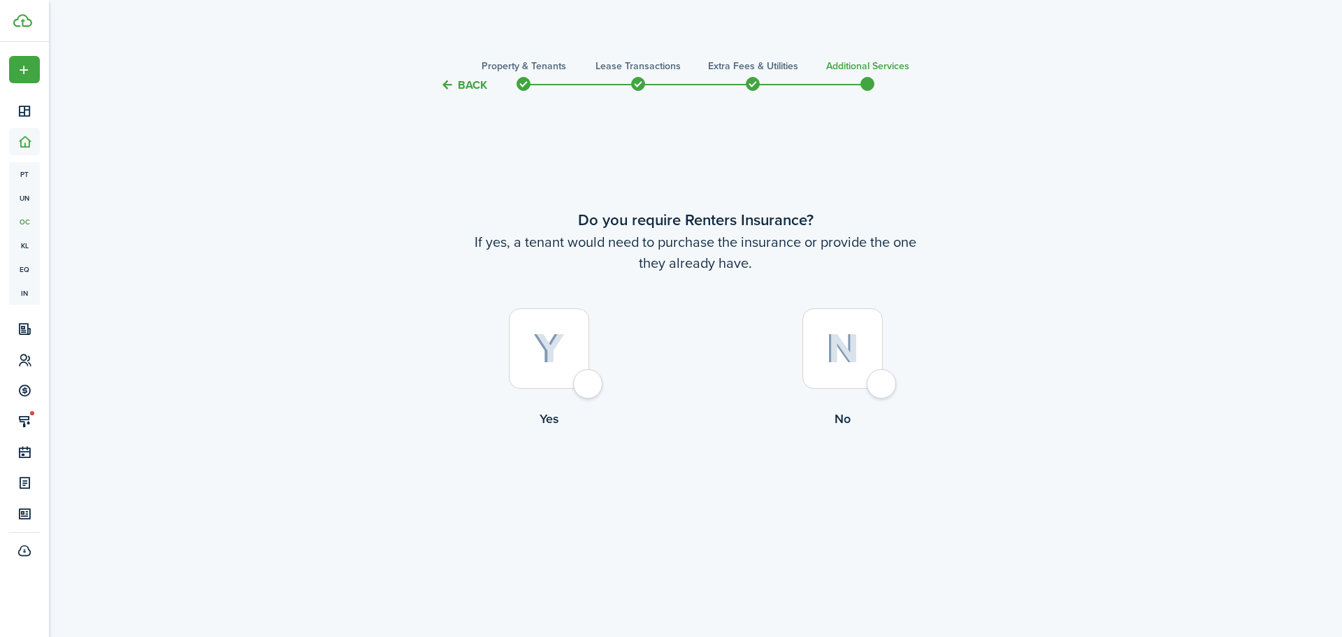
click at [883, 387] on div at bounding box center [842, 348] width 80 height 80
radio input "true"
click at [686, 489] on button "Complete move in" at bounding box center [695, 485] width 103 height 31
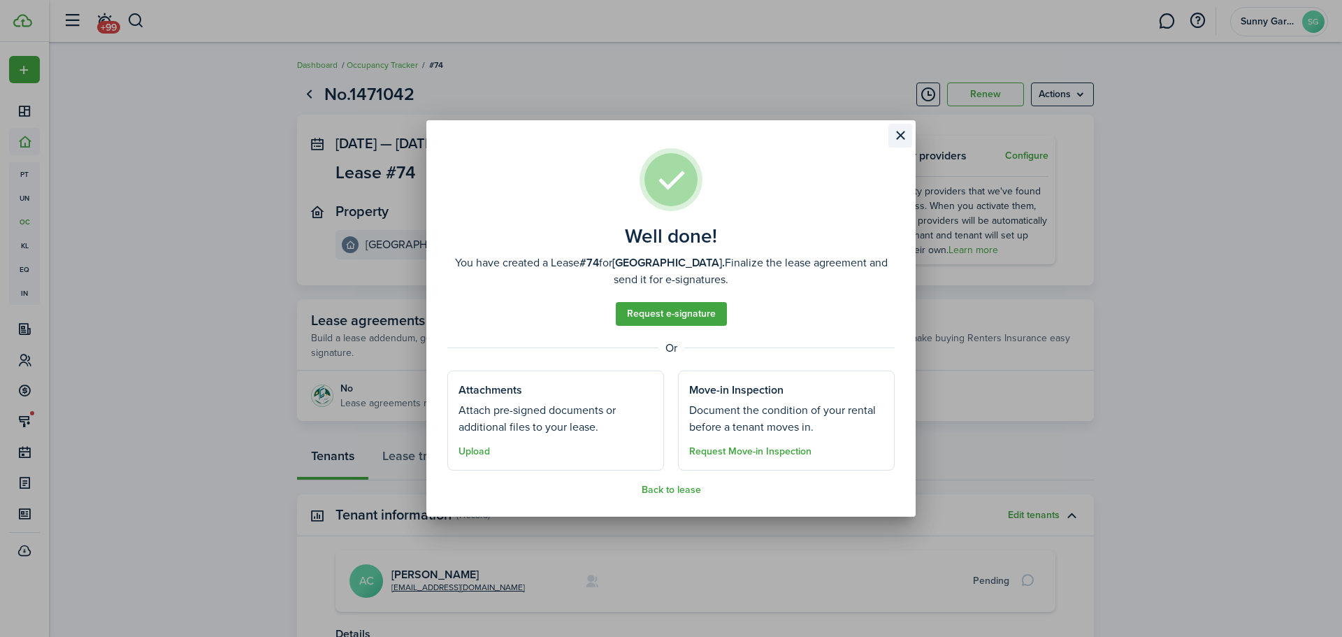
click at [900, 135] on button "Close modal" at bounding box center [900, 136] width 24 height 24
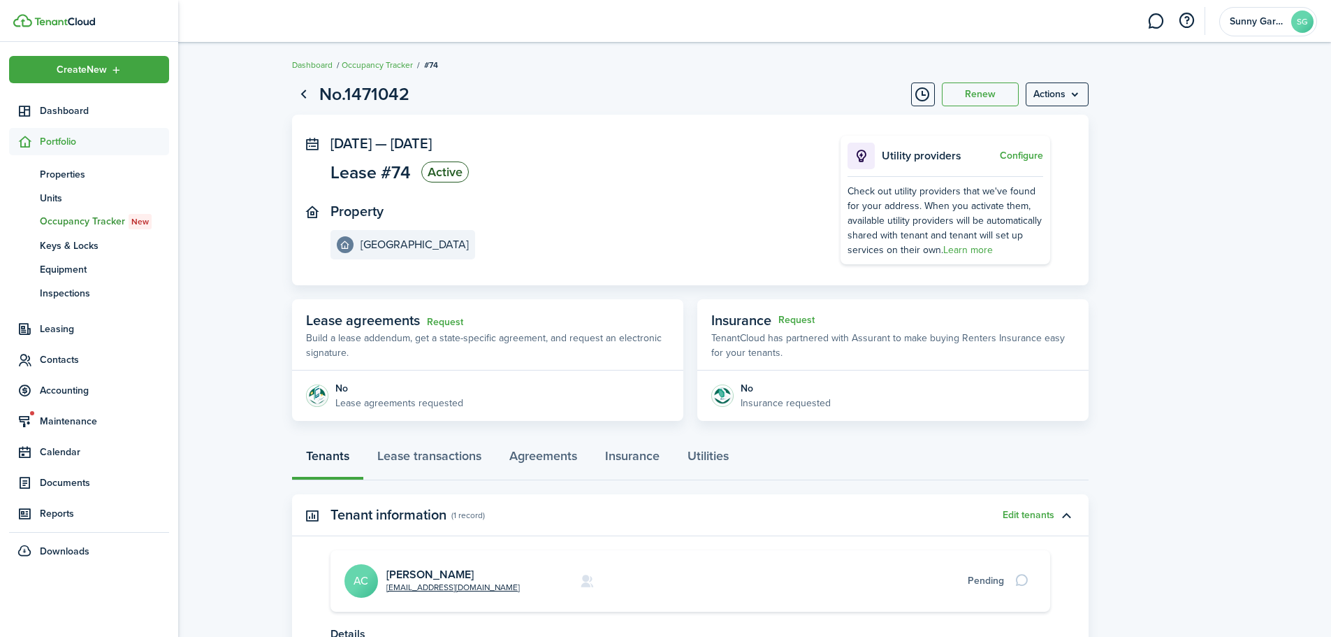
click at [52, 145] on span "Portfolio" at bounding box center [104, 141] width 129 height 15
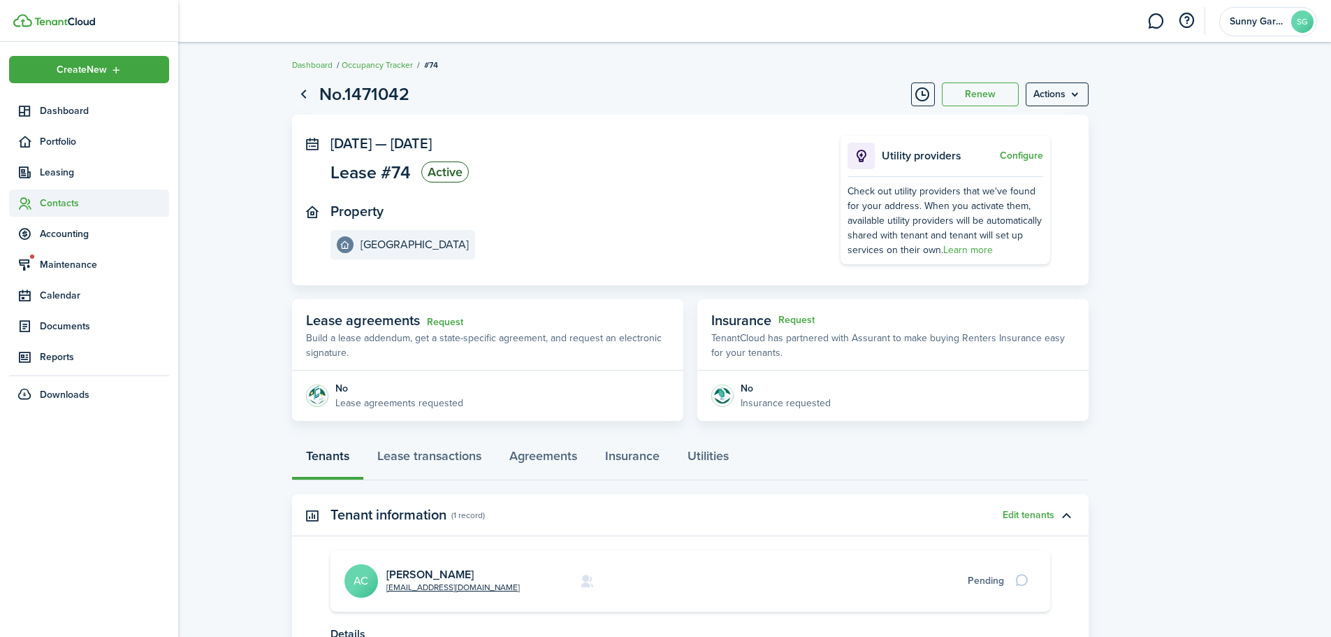
click at [61, 203] on span "Contacts" at bounding box center [104, 203] width 129 height 15
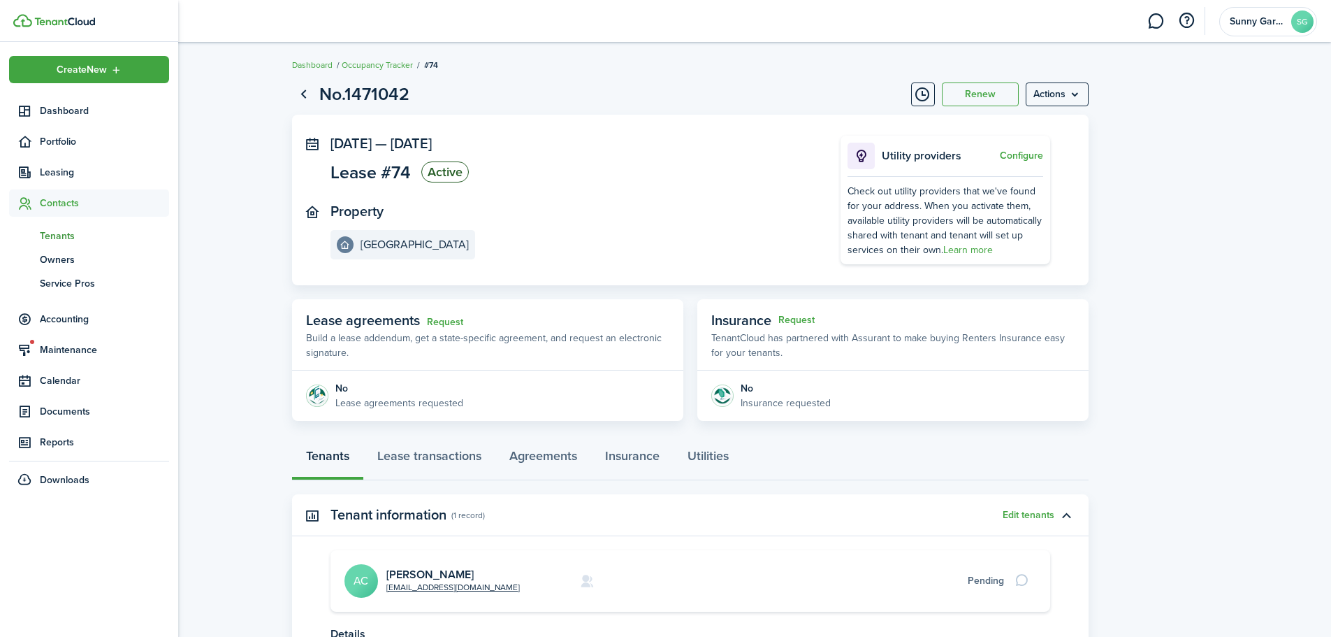
click at [61, 242] on span "Tenants" at bounding box center [104, 236] width 129 height 15
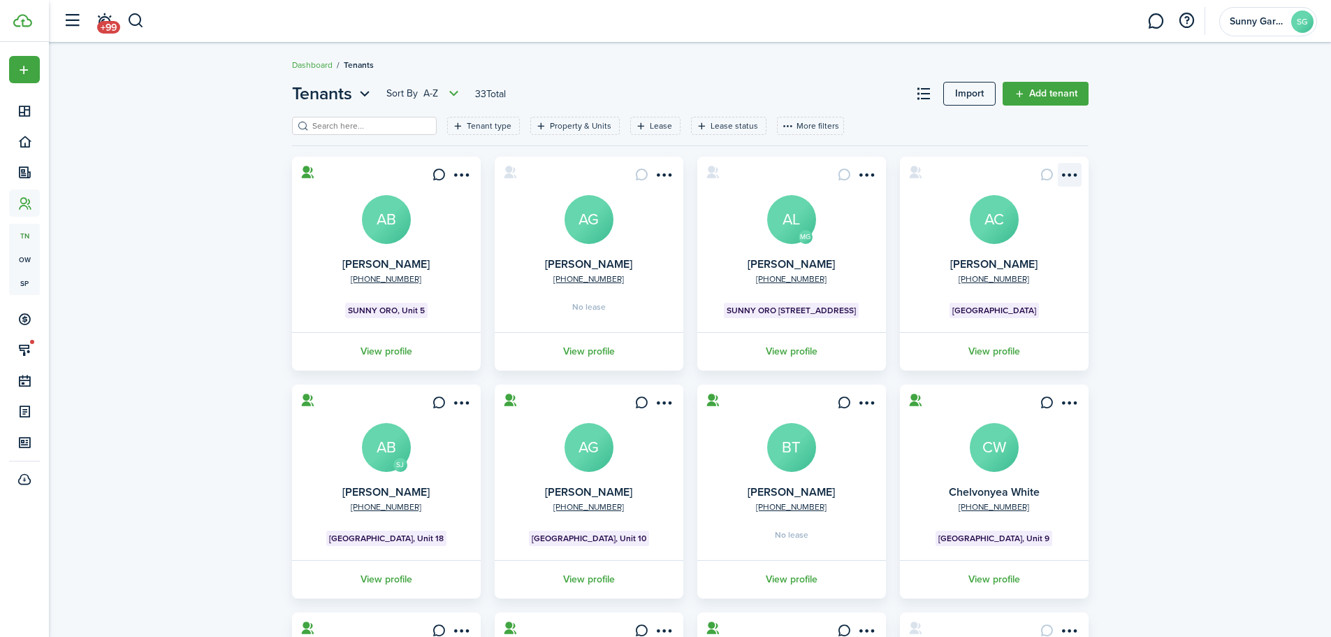
click at [1075, 177] on menu-btn-icon "Open menu" at bounding box center [1070, 175] width 24 height 24
click at [1168, 246] on div "Tenants Sort by A-Z 33 Total Import Add tenant Tenant type Property & Units Lea…" at bounding box center [690, 478] width 1283 height 808
click at [1079, 180] on menu-btn-icon "Open menu" at bounding box center [1070, 175] width 24 height 24
click at [1158, 219] on div "Tenants Sort by A-Z 33 Total Import Add tenant Tenant type Property & Units Lea…" at bounding box center [690, 478] width 1283 height 808
click at [1045, 178] on card-message at bounding box center [1048, 175] width 24 height 24
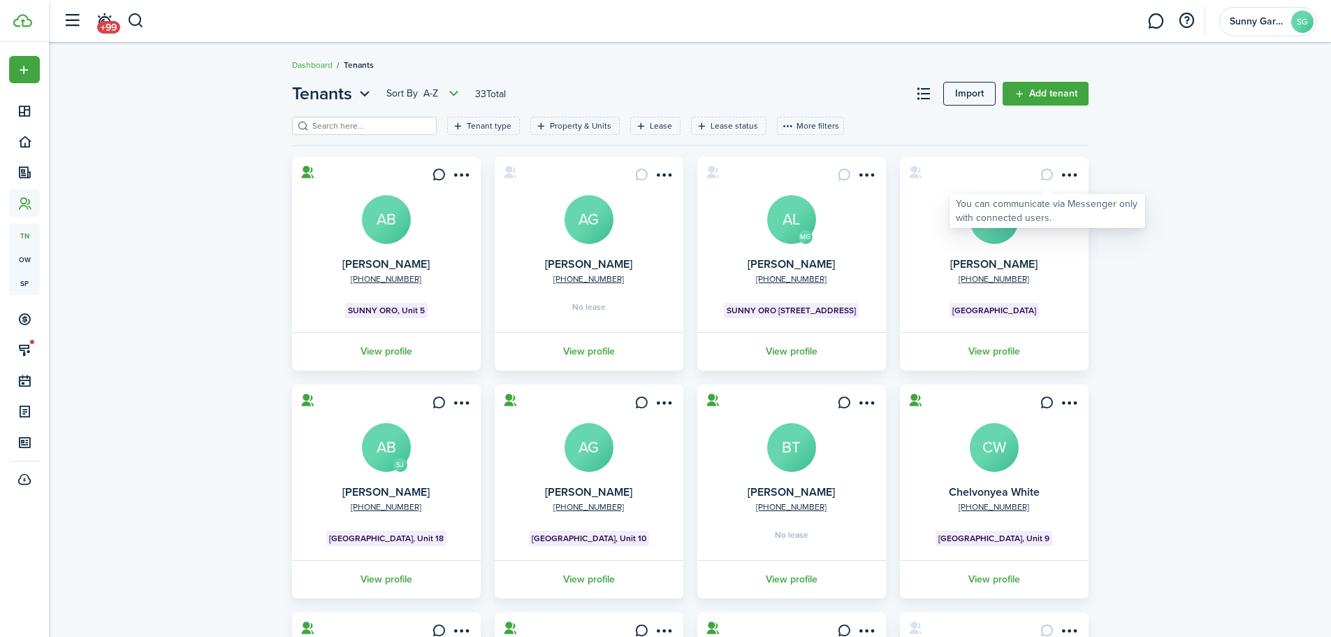
click at [1048, 178] on card-message at bounding box center [1048, 175] width 24 height 24
click at [1067, 182] on menu-btn-icon "Open menu" at bounding box center [1070, 175] width 24 height 24
click at [1168, 236] on div "Tenants Sort by A-Z 33 Total Import Add tenant Tenant type Property & Units Lea…" at bounding box center [690, 478] width 1283 height 808
click at [998, 228] on avatar-text "AC" at bounding box center [994, 219] width 49 height 49
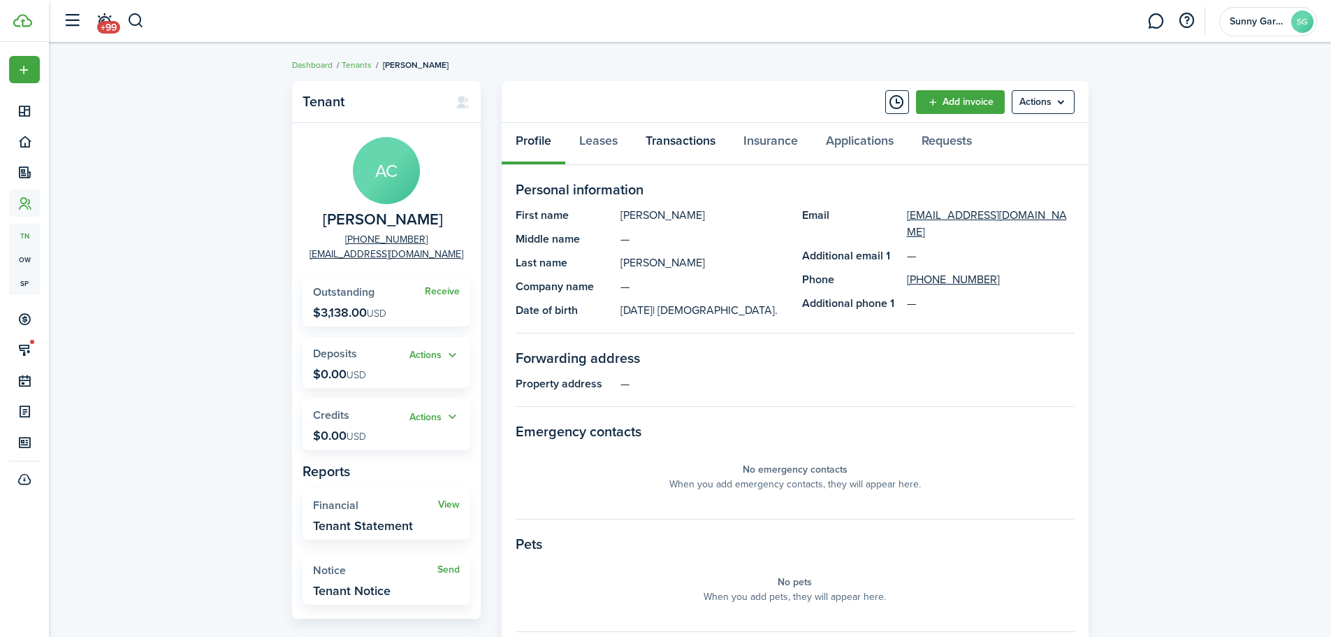
click at [658, 136] on link "Transactions" at bounding box center [681, 144] width 98 height 42
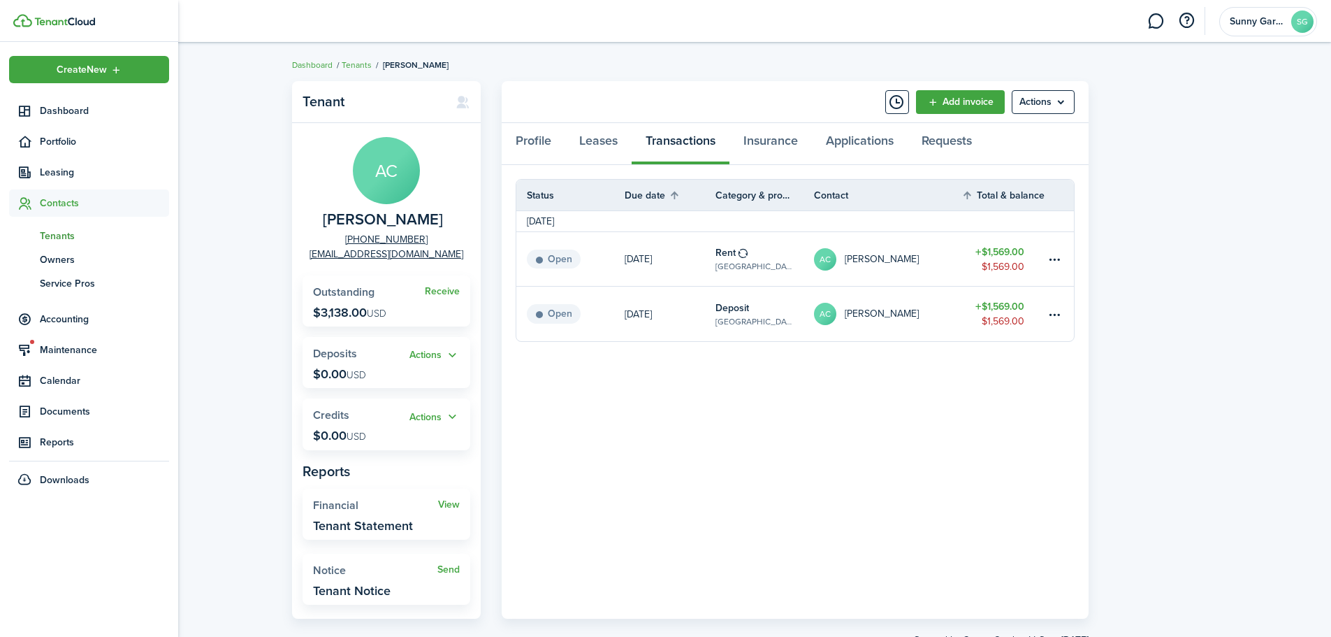
click at [52, 205] on span "Contacts" at bounding box center [104, 203] width 129 height 15
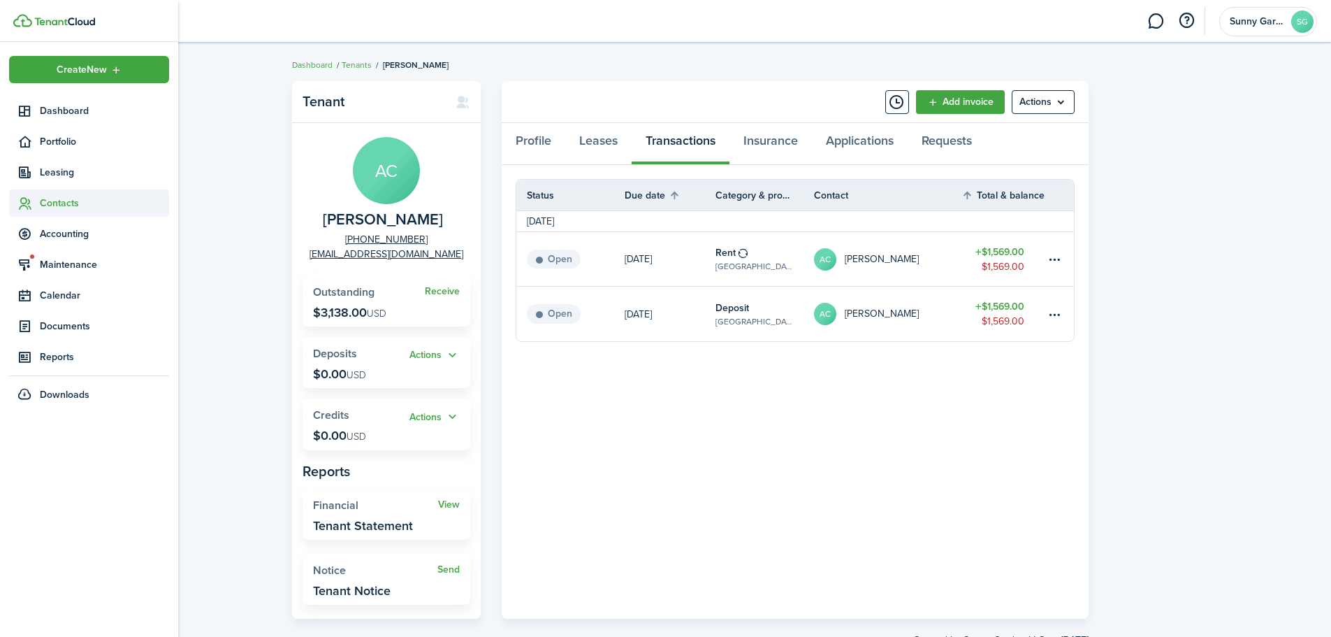
click at [52, 205] on span "Contacts" at bounding box center [104, 203] width 129 height 15
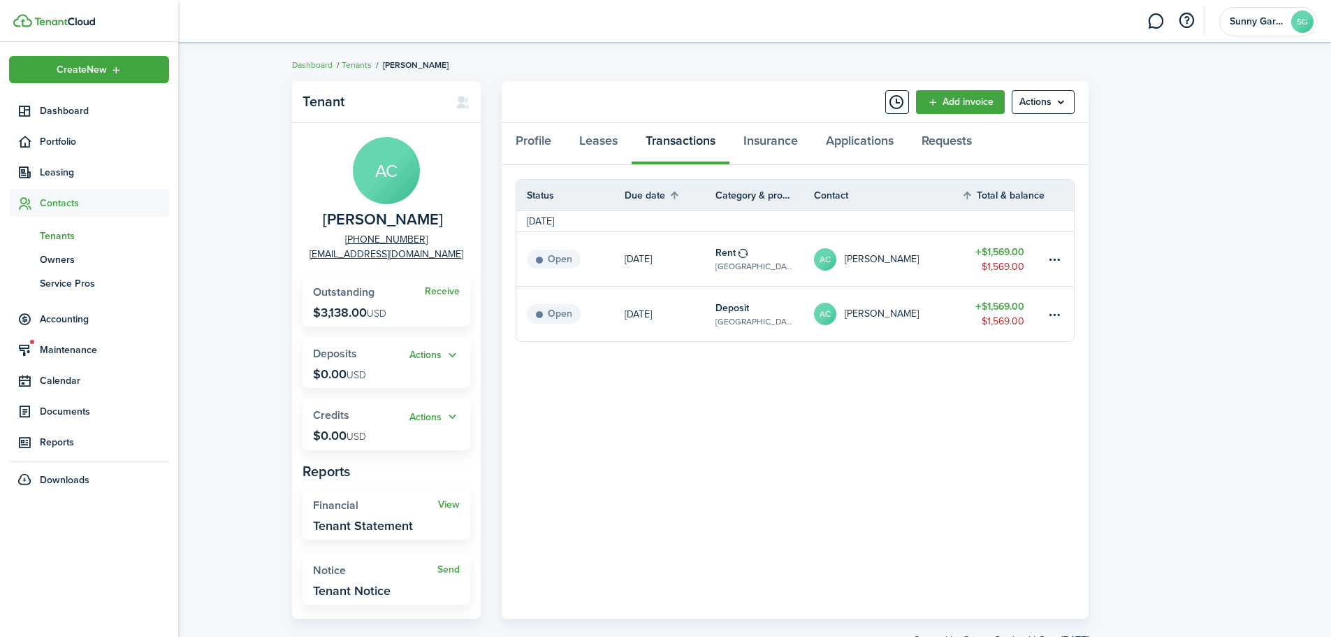
drag, startPoint x: 55, startPoint y: 238, endPoint x: 63, endPoint y: 236, distance: 8.6
click at [55, 238] on span "Tenants" at bounding box center [104, 236] width 129 height 15
